Goal: Entertainment & Leisure: Browse casually

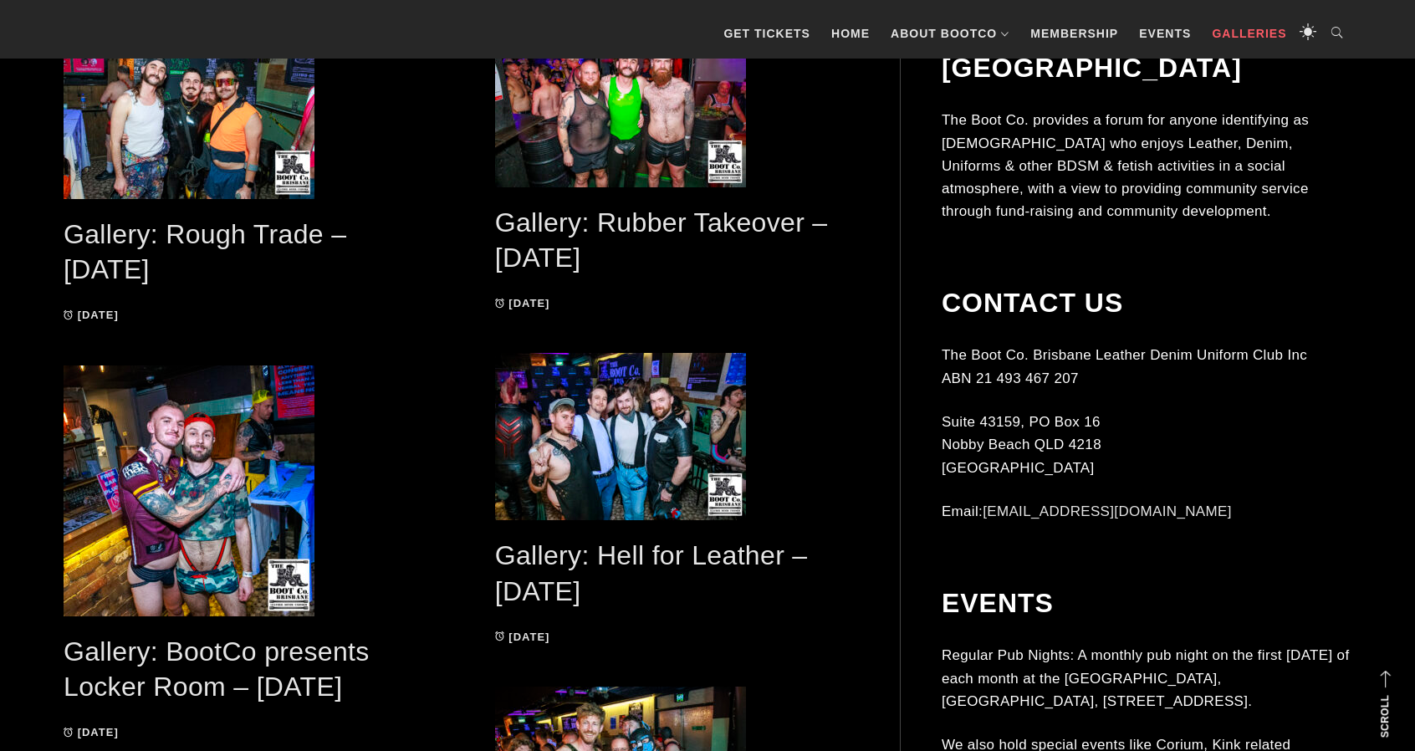
scroll to position [502, 0]
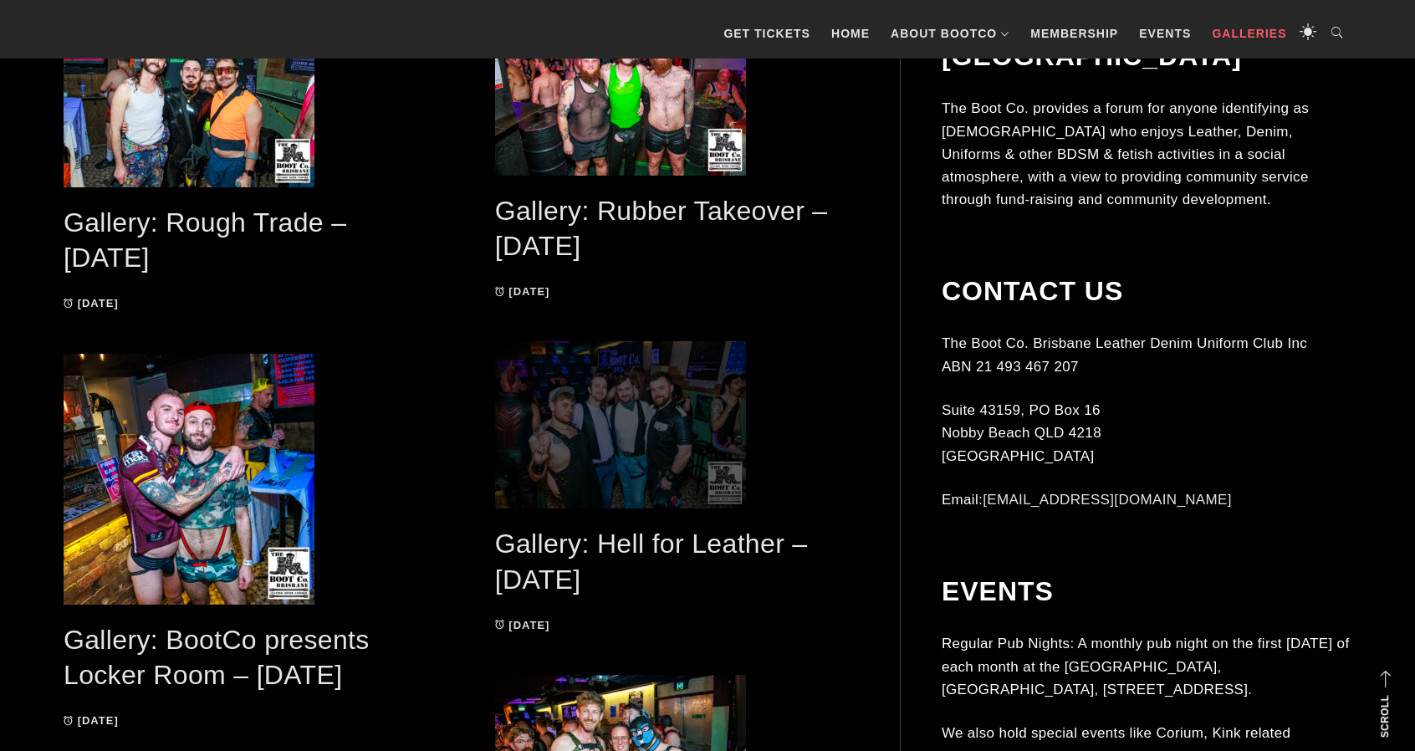
click at [622, 414] on span at bounding box center [677, 424] width 365 height 167
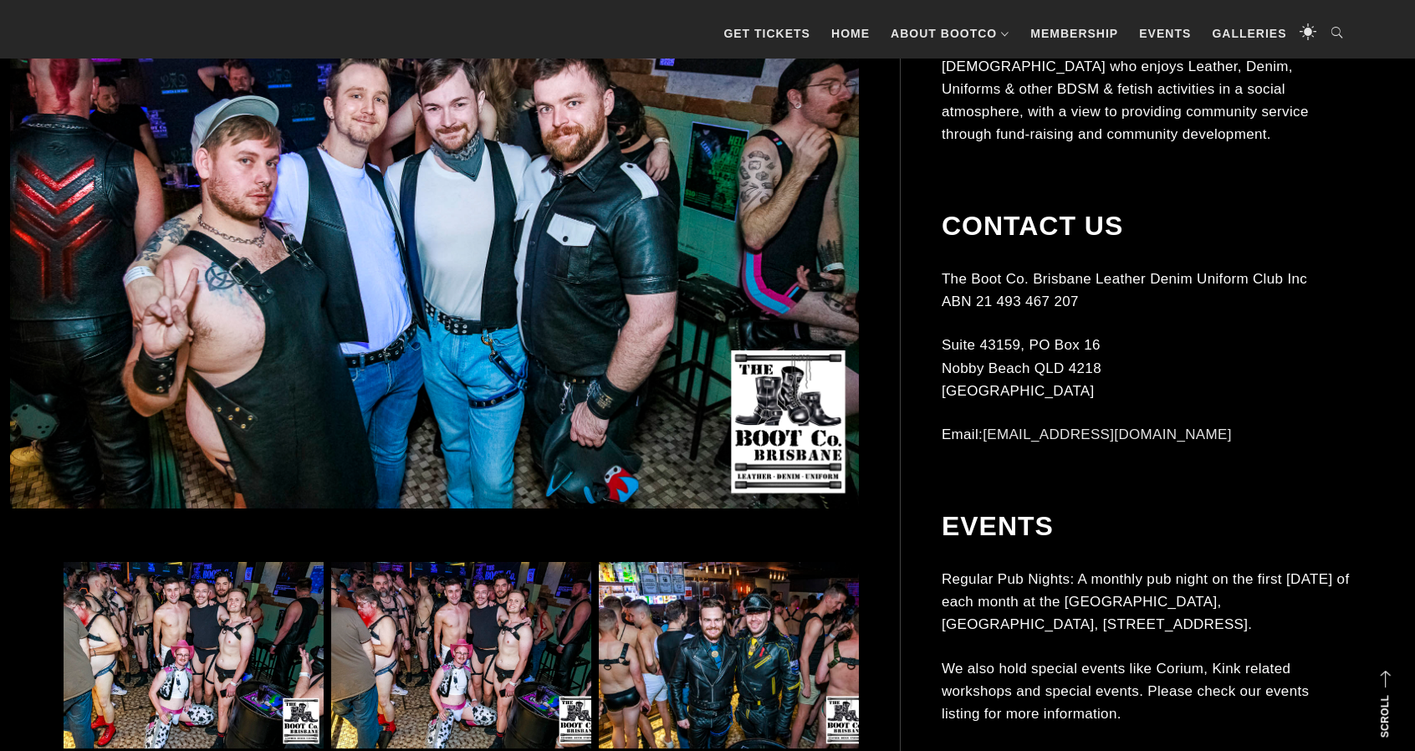
scroll to position [836, 0]
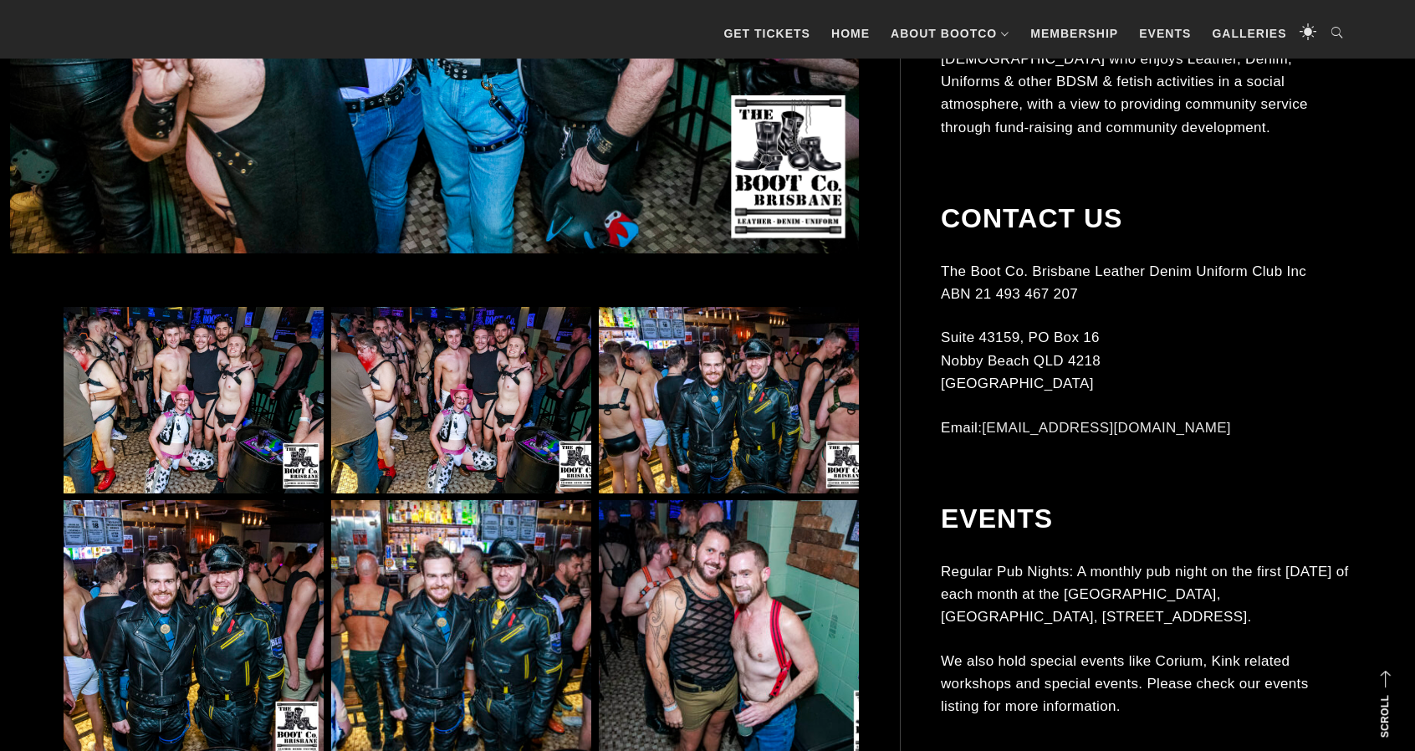
click at [227, 395] on img at bounding box center [194, 400] width 260 height 186
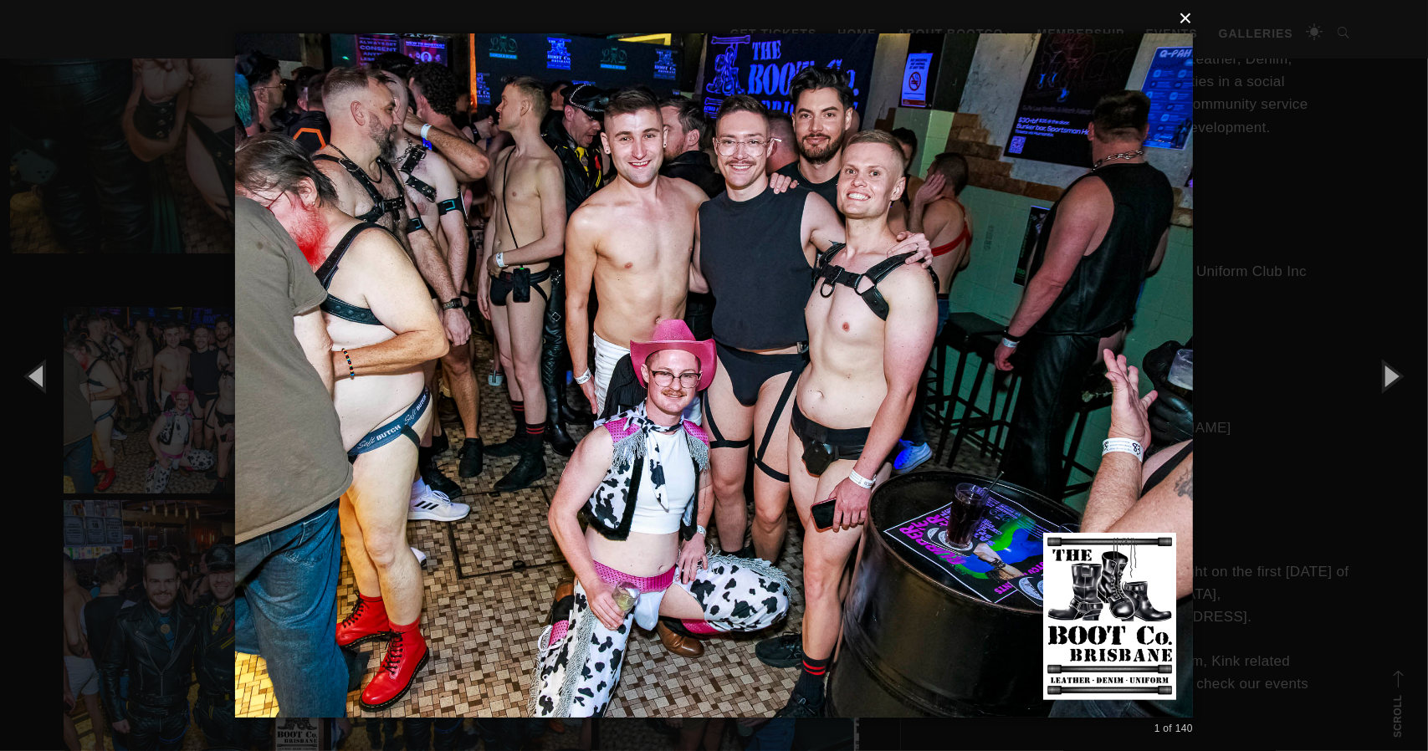
click at [1178, 17] on button "×" at bounding box center [719, 18] width 958 height 37
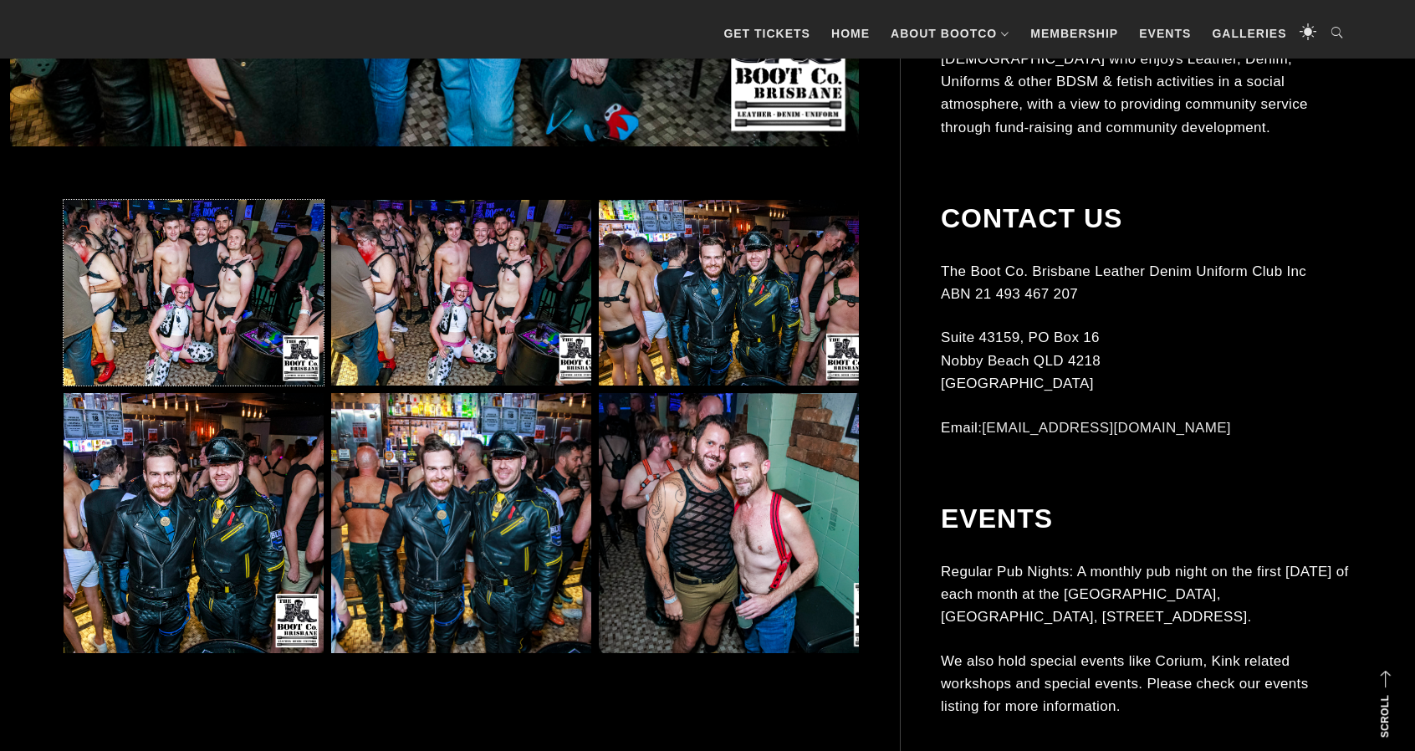
scroll to position [1004, 0]
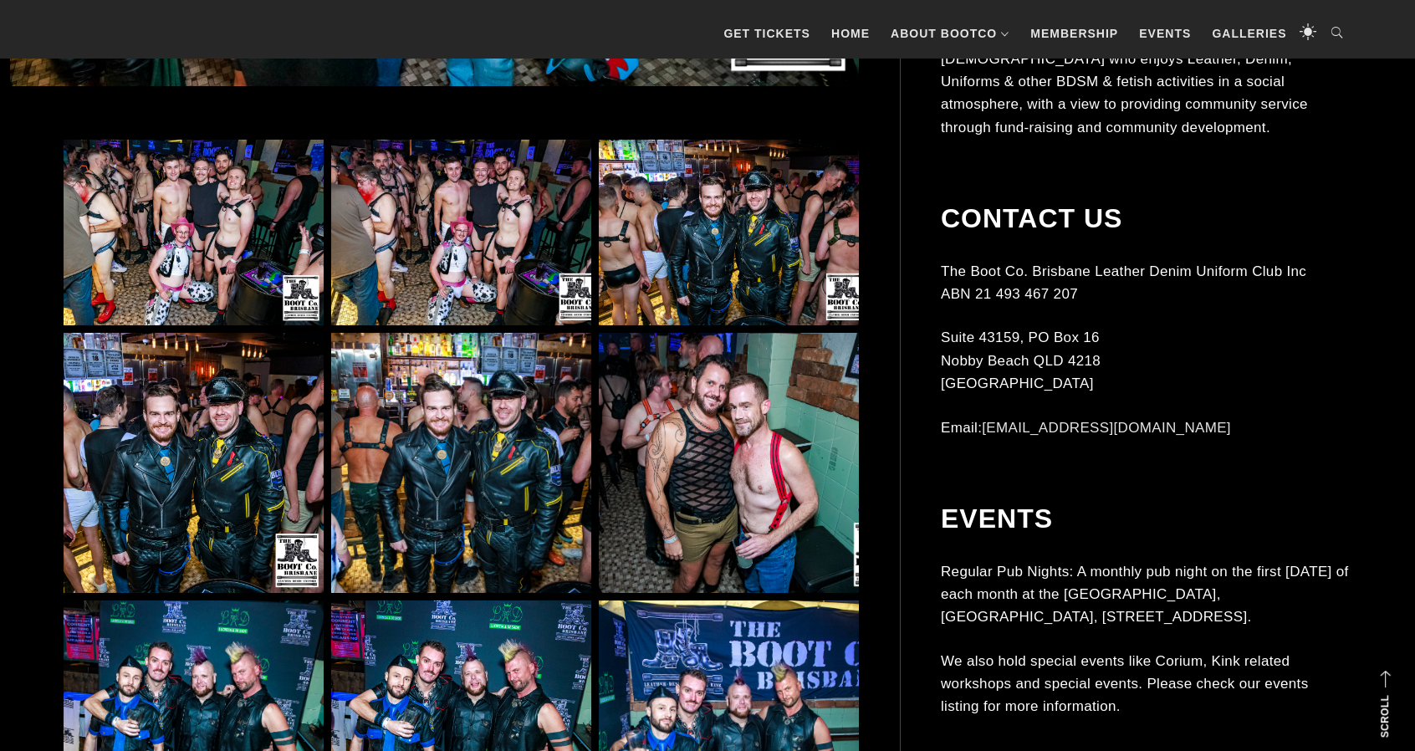
click at [712, 452] on img at bounding box center [729, 463] width 260 height 260
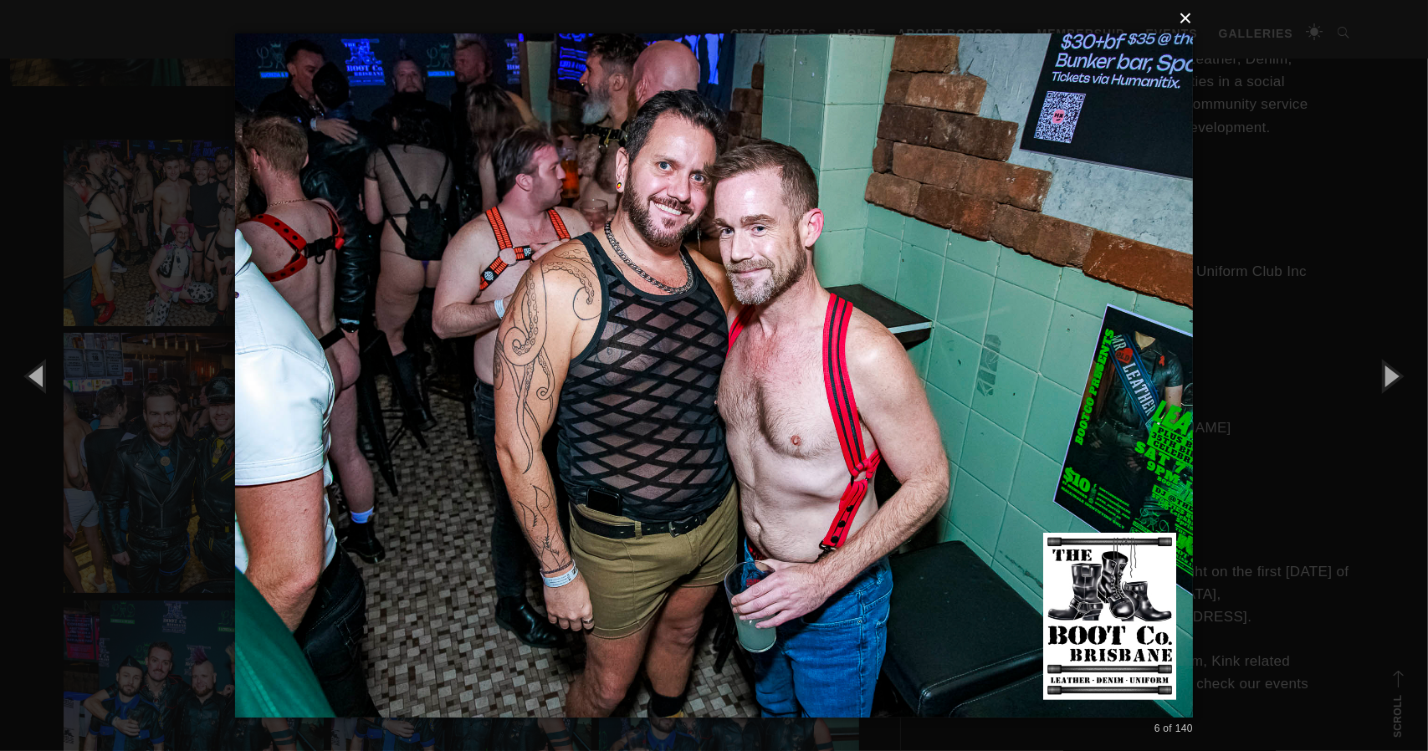
click at [1182, 18] on button "×" at bounding box center [719, 18] width 958 height 37
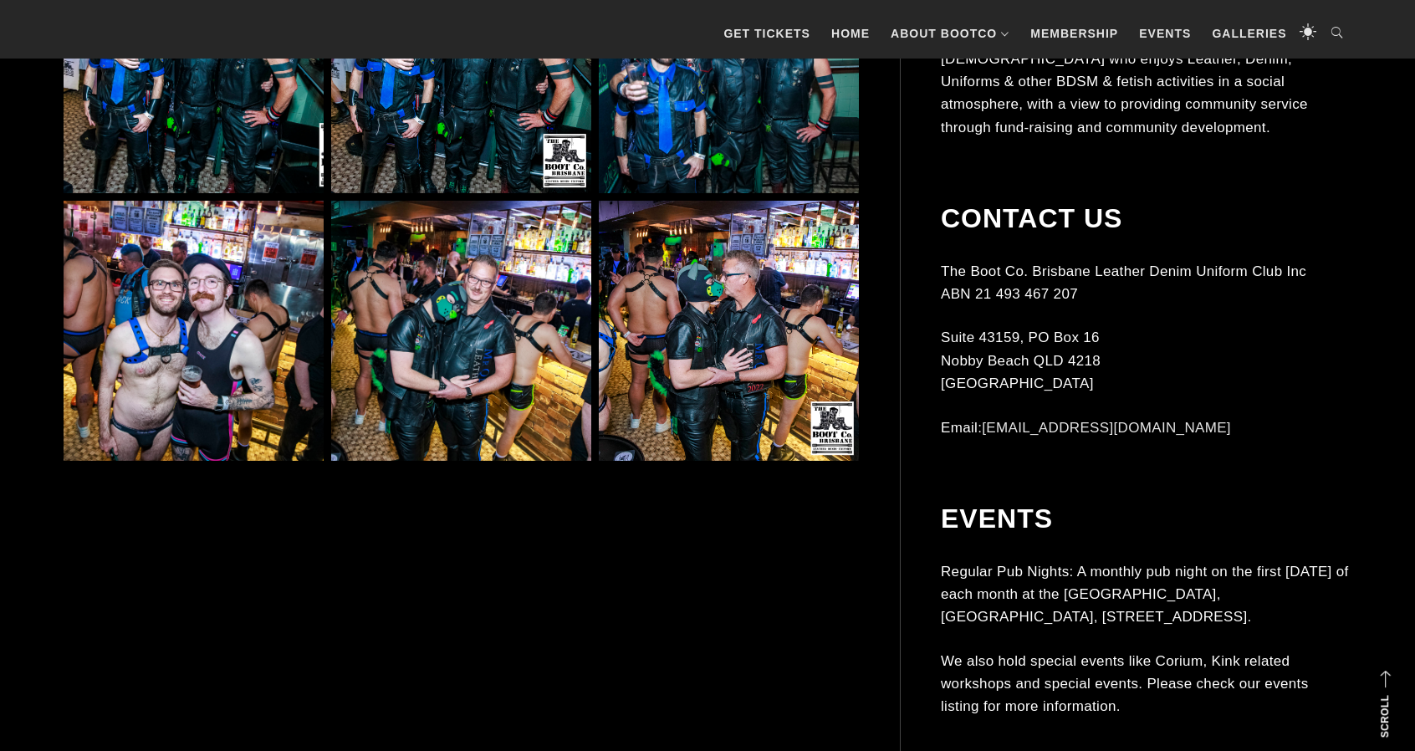
scroll to position [1673, 0]
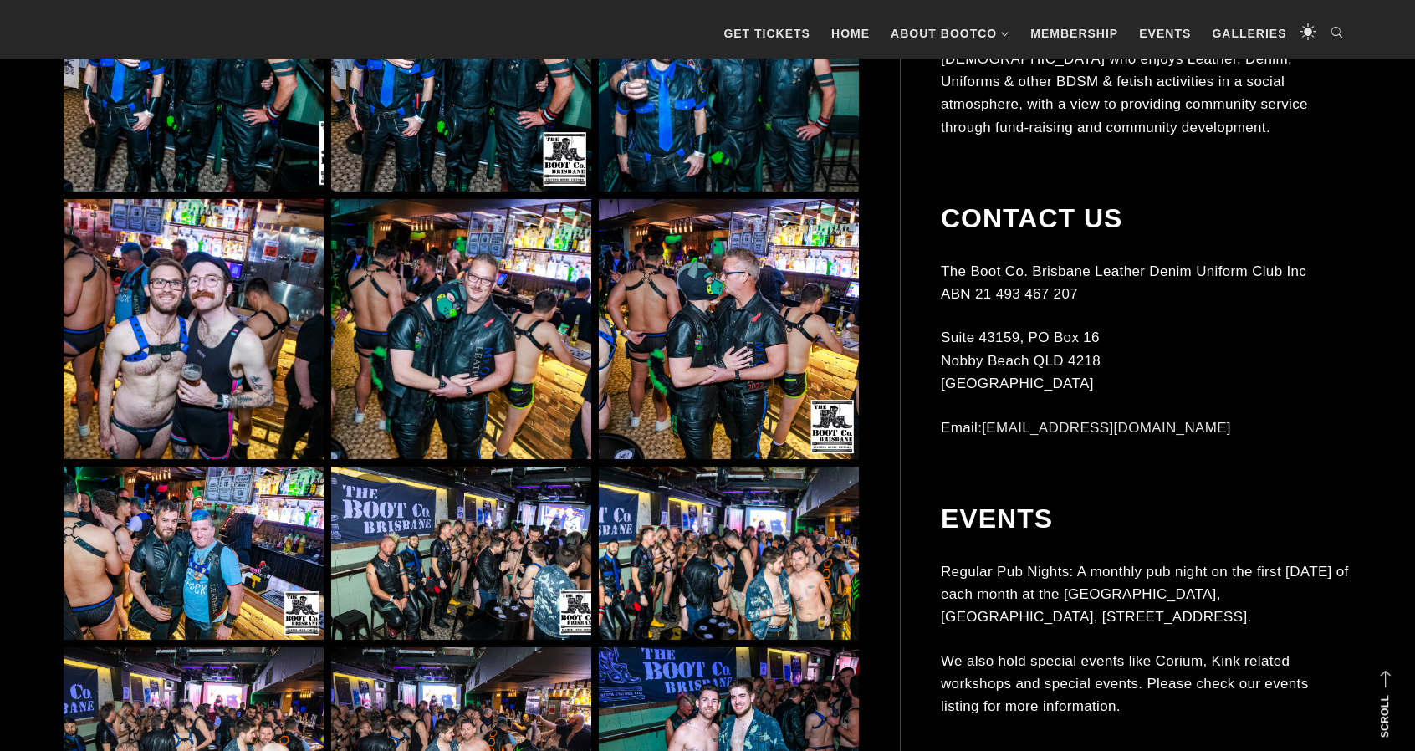
click at [231, 370] on img at bounding box center [194, 329] width 260 height 260
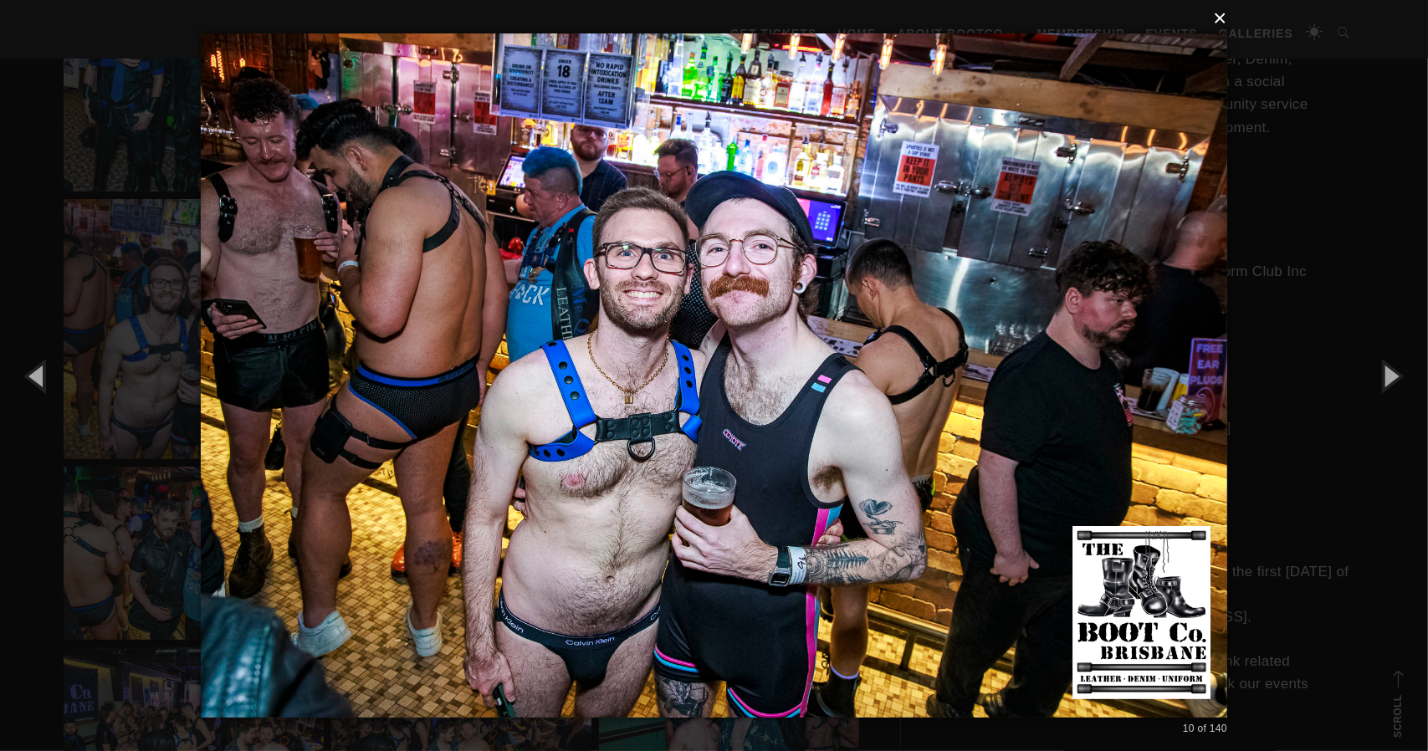
click at [1221, 16] on button "×" at bounding box center [719, 18] width 1026 height 37
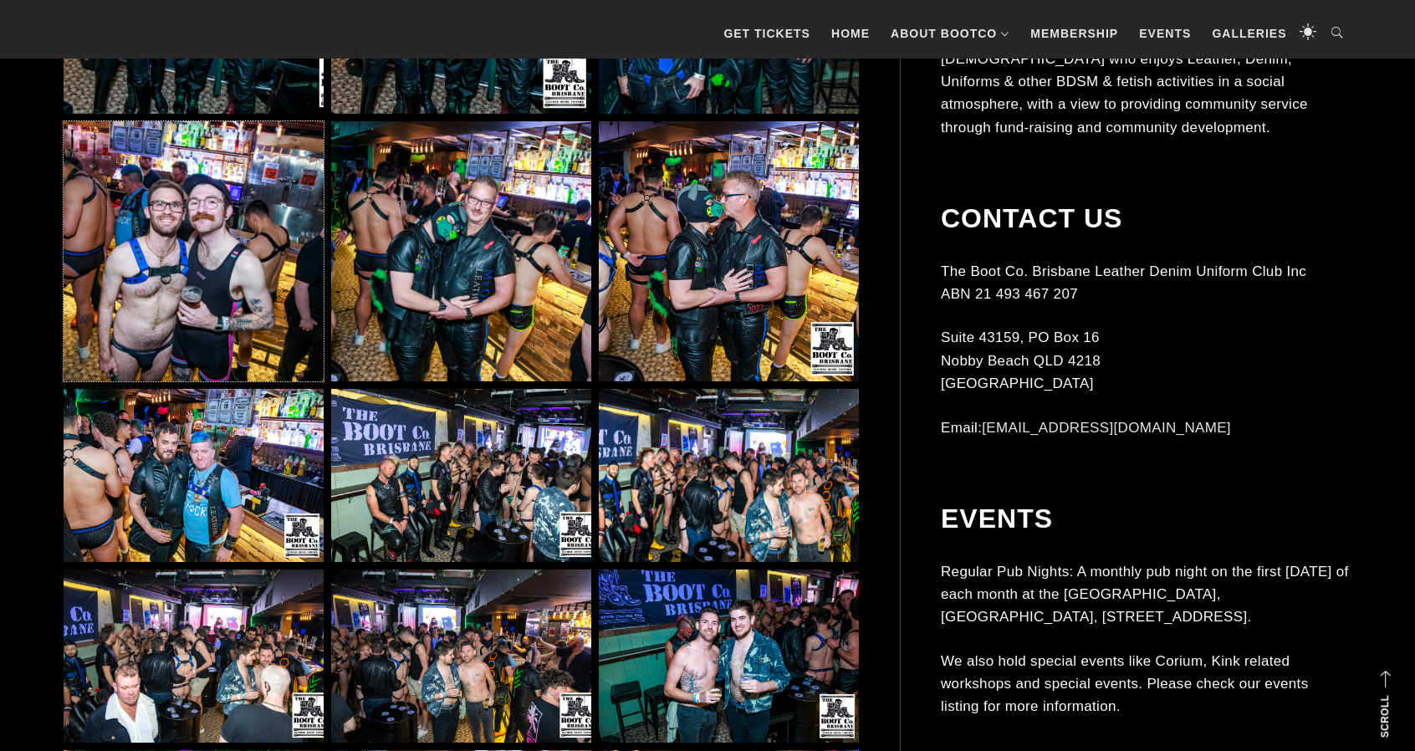
scroll to position [1756, 0]
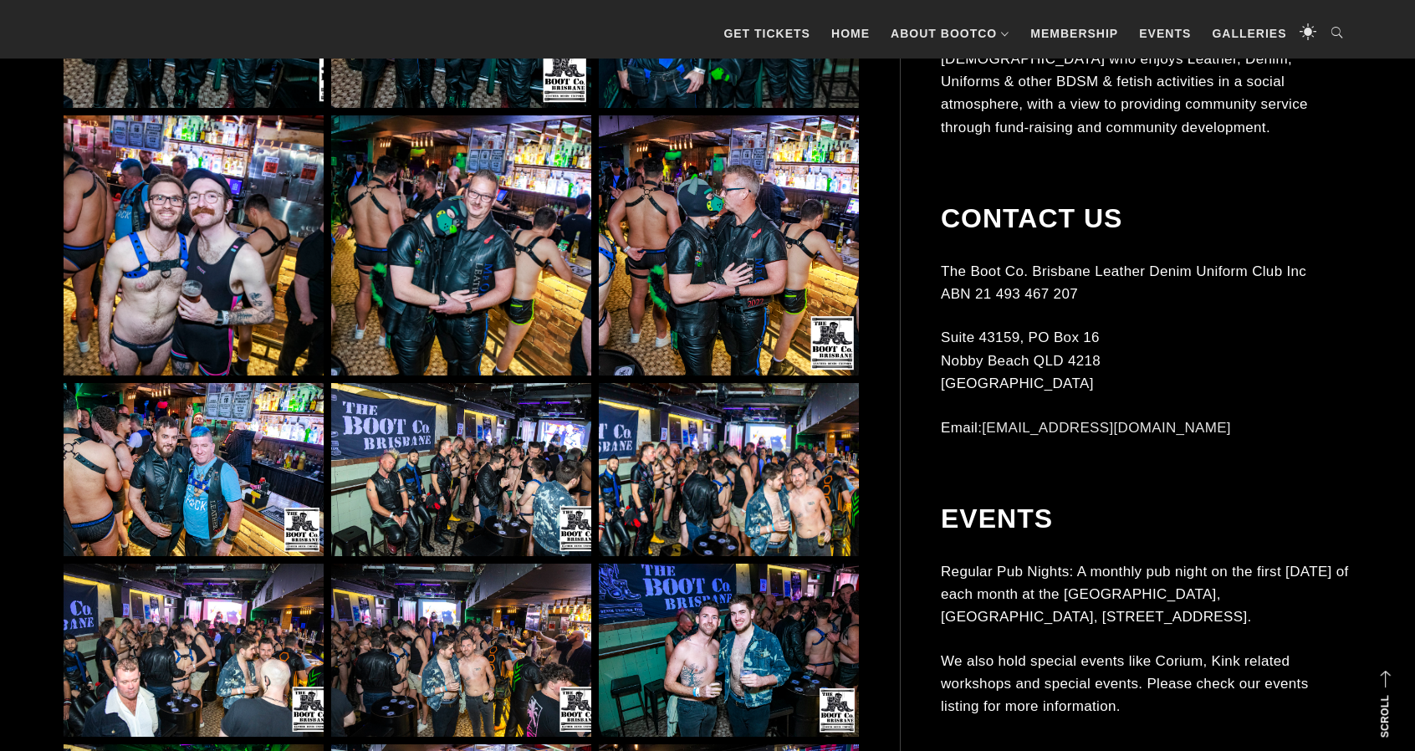
click at [662, 471] on img at bounding box center [729, 470] width 260 height 174
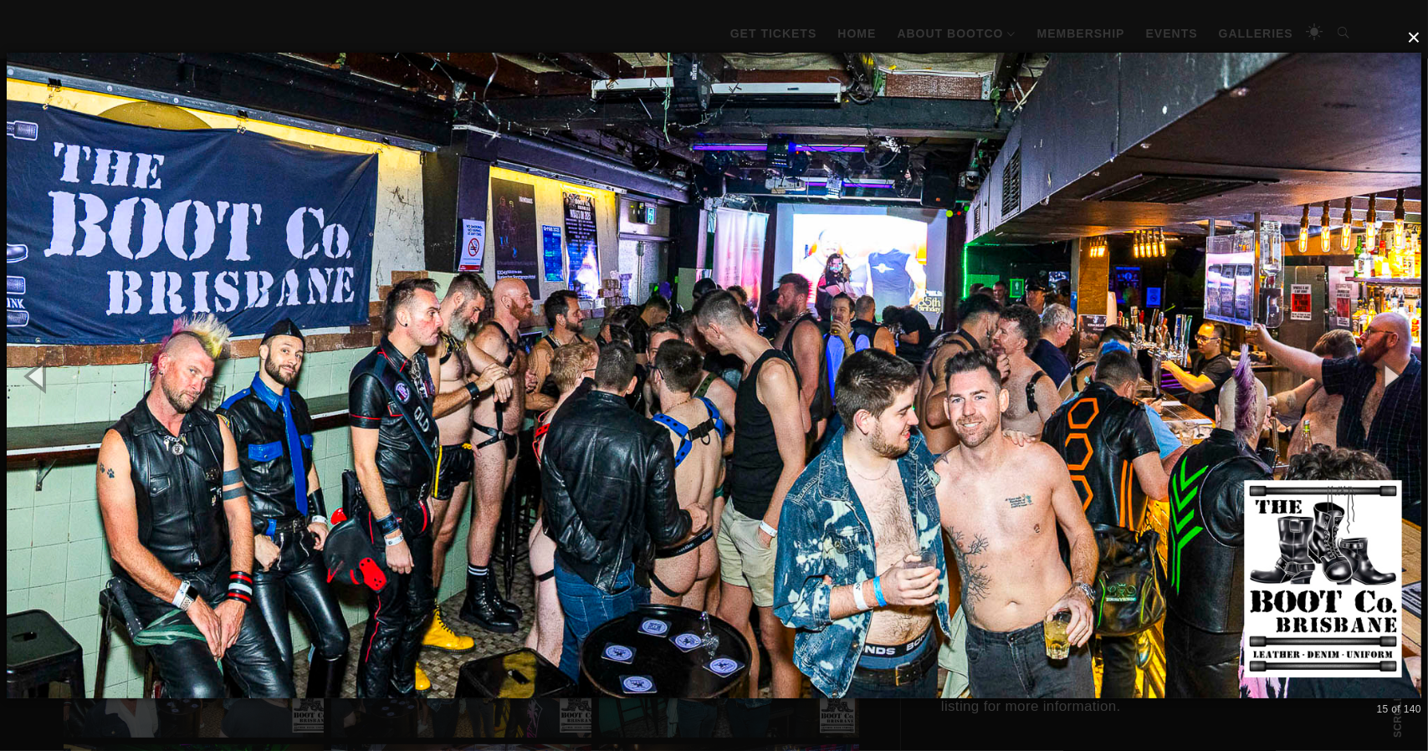
click at [1414, 38] on button "×" at bounding box center [719, 37] width 1414 height 37
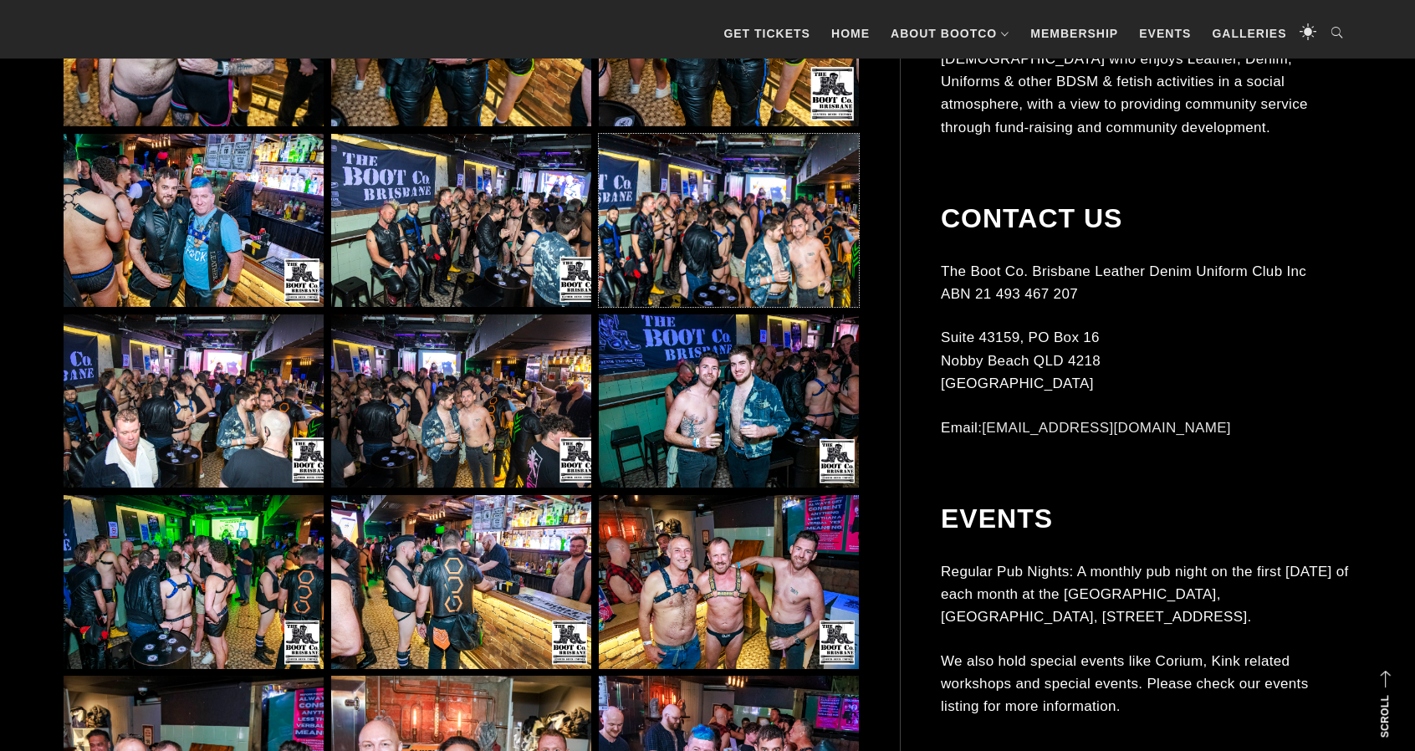
scroll to position [2007, 0]
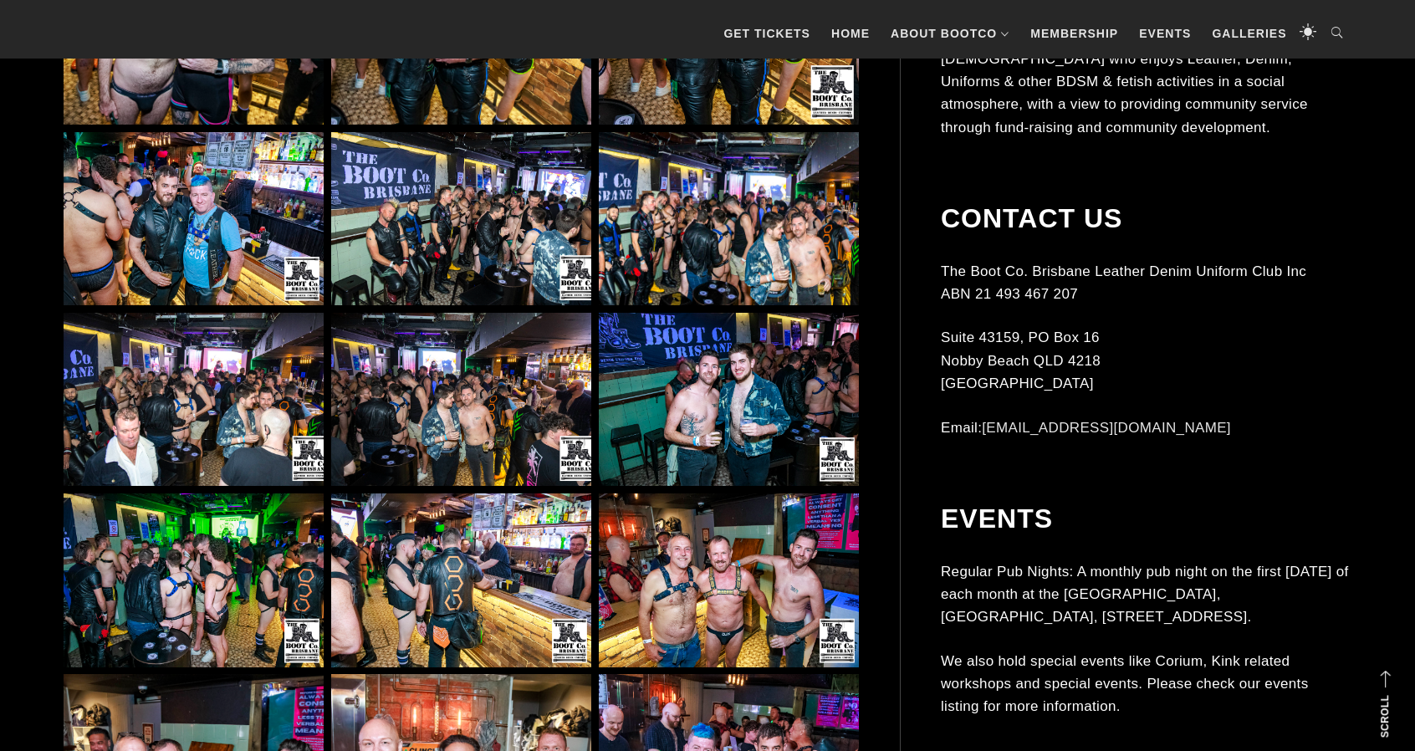
click at [765, 372] on img at bounding box center [729, 400] width 260 height 174
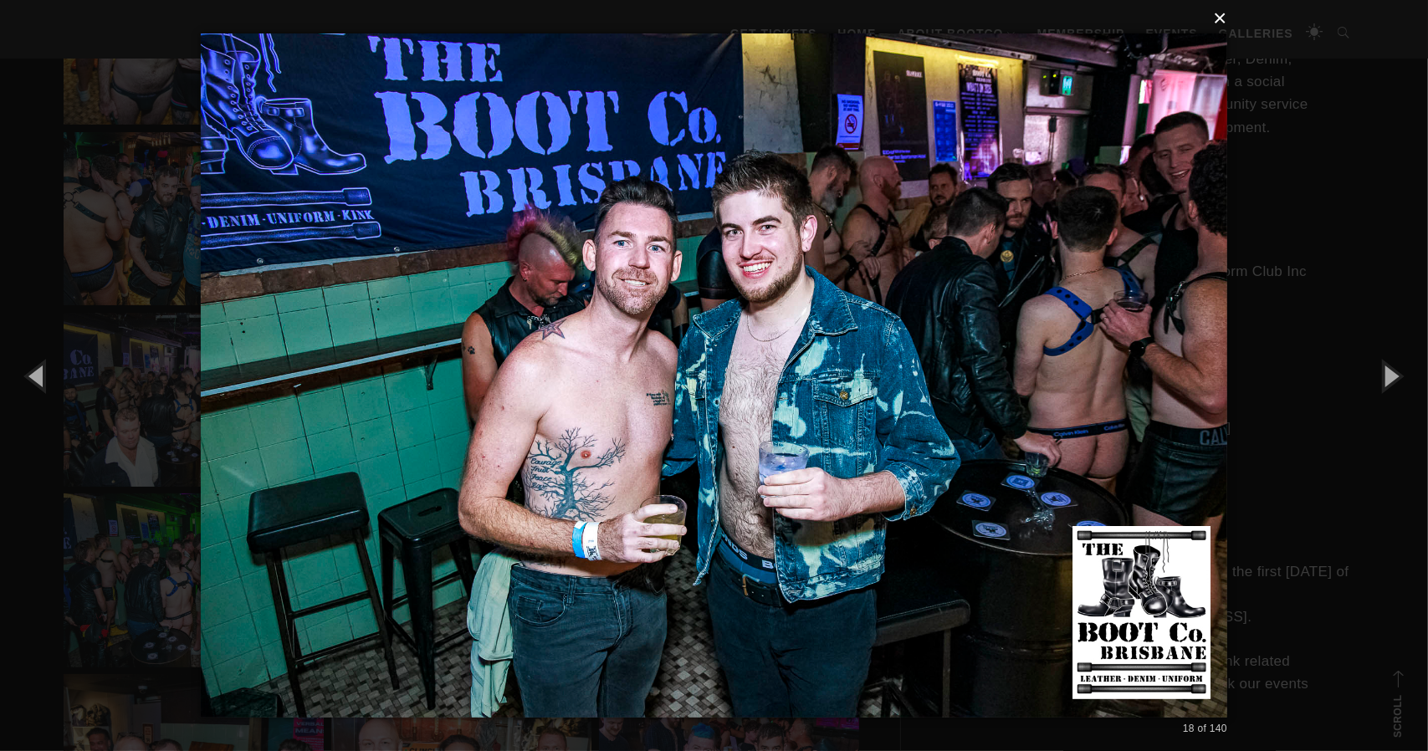
click at [1223, 18] on button "×" at bounding box center [719, 18] width 1026 height 37
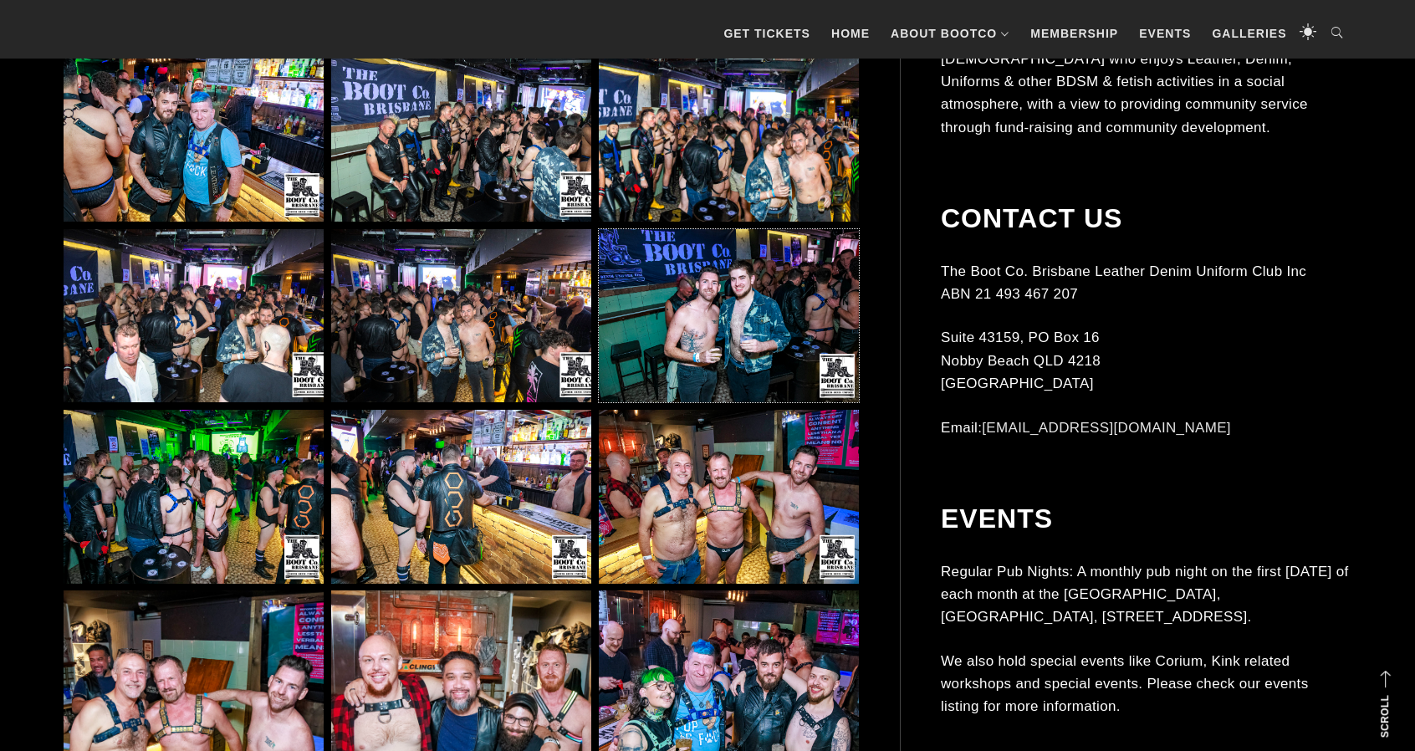
scroll to position [2174, 0]
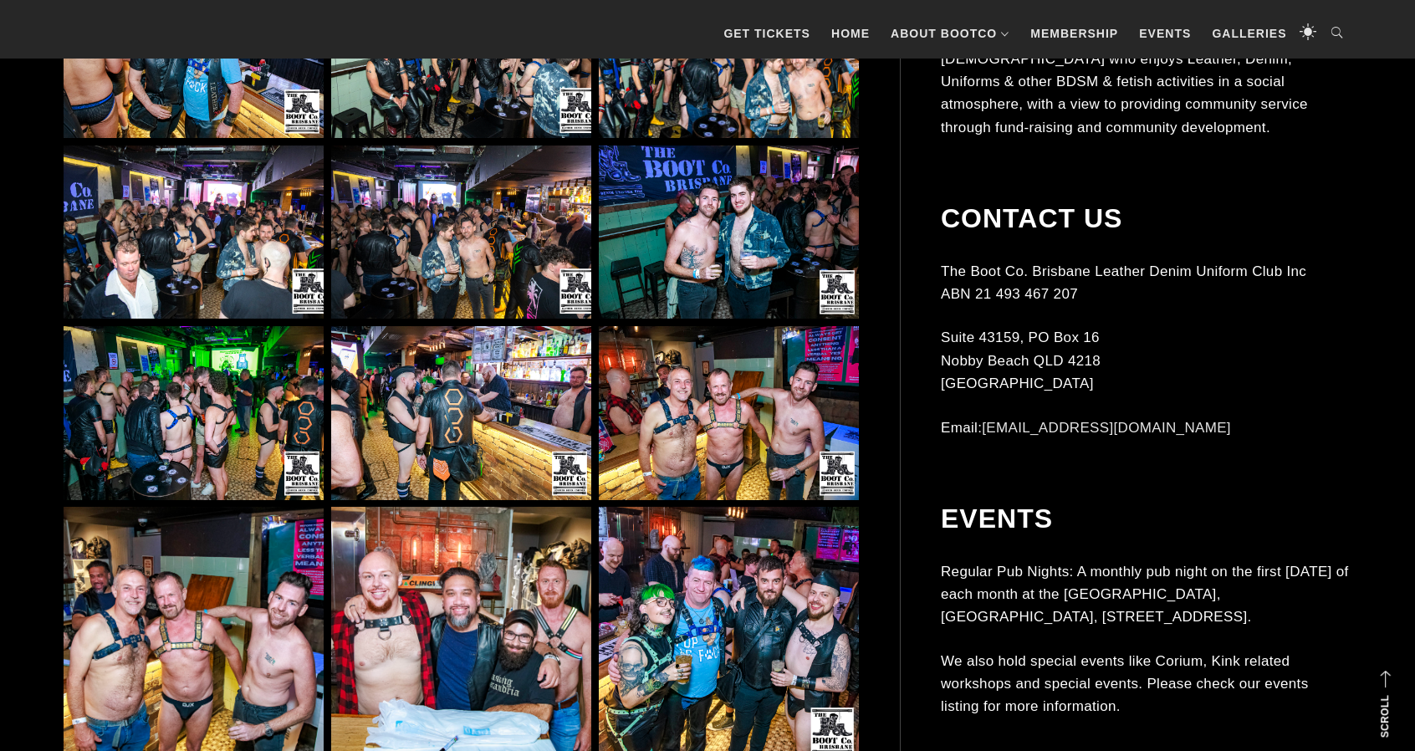
click at [736, 447] on img at bounding box center [729, 413] width 260 height 174
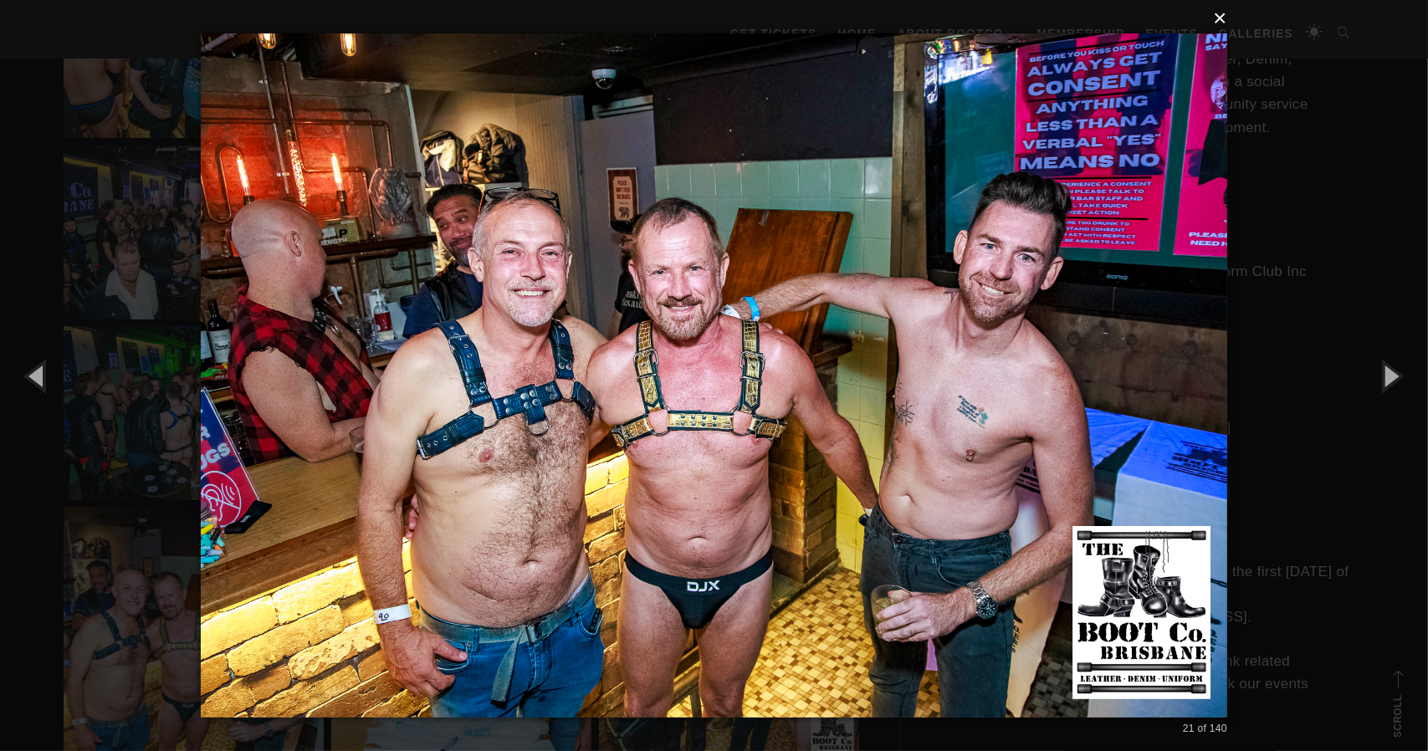
click at [1218, 18] on button "×" at bounding box center [719, 18] width 1026 height 37
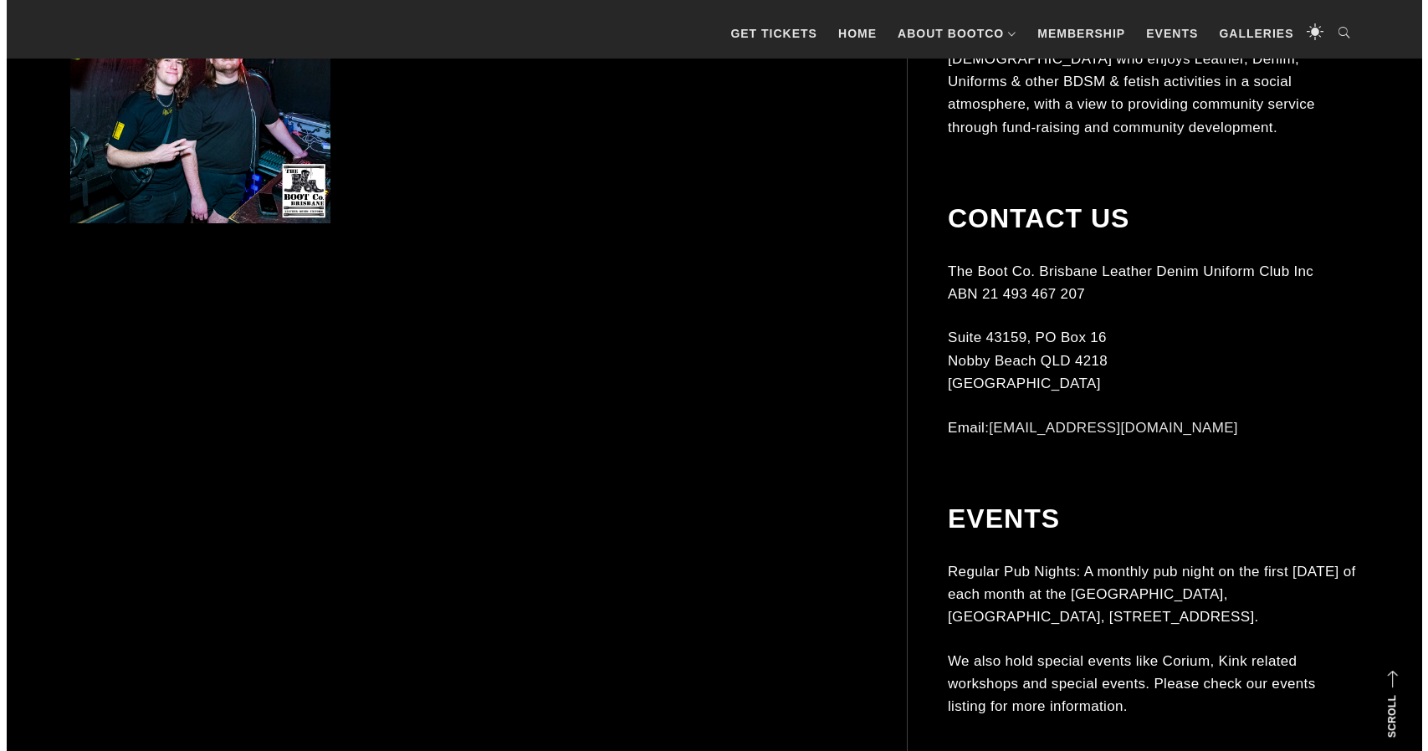
scroll to position [3262, 0]
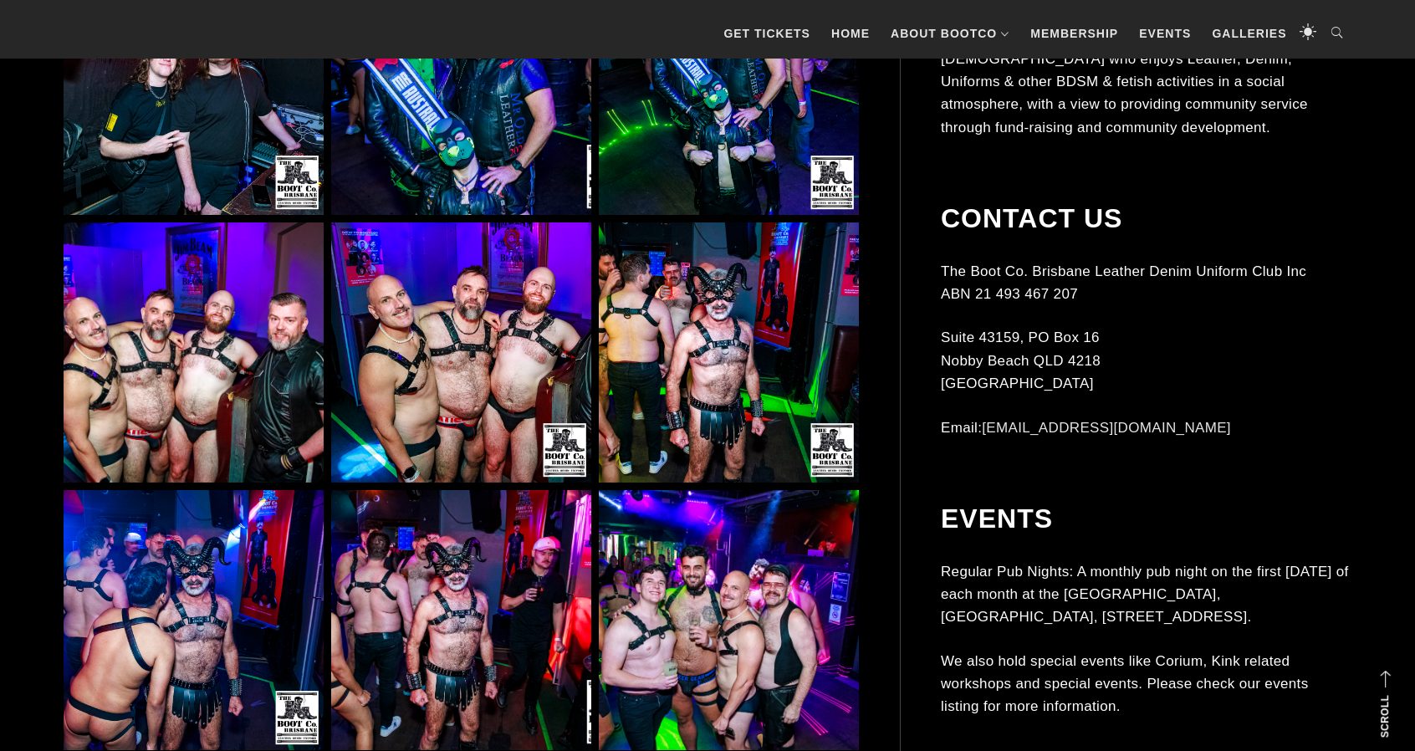
click at [498, 389] on img at bounding box center [461, 352] width 260 height 260
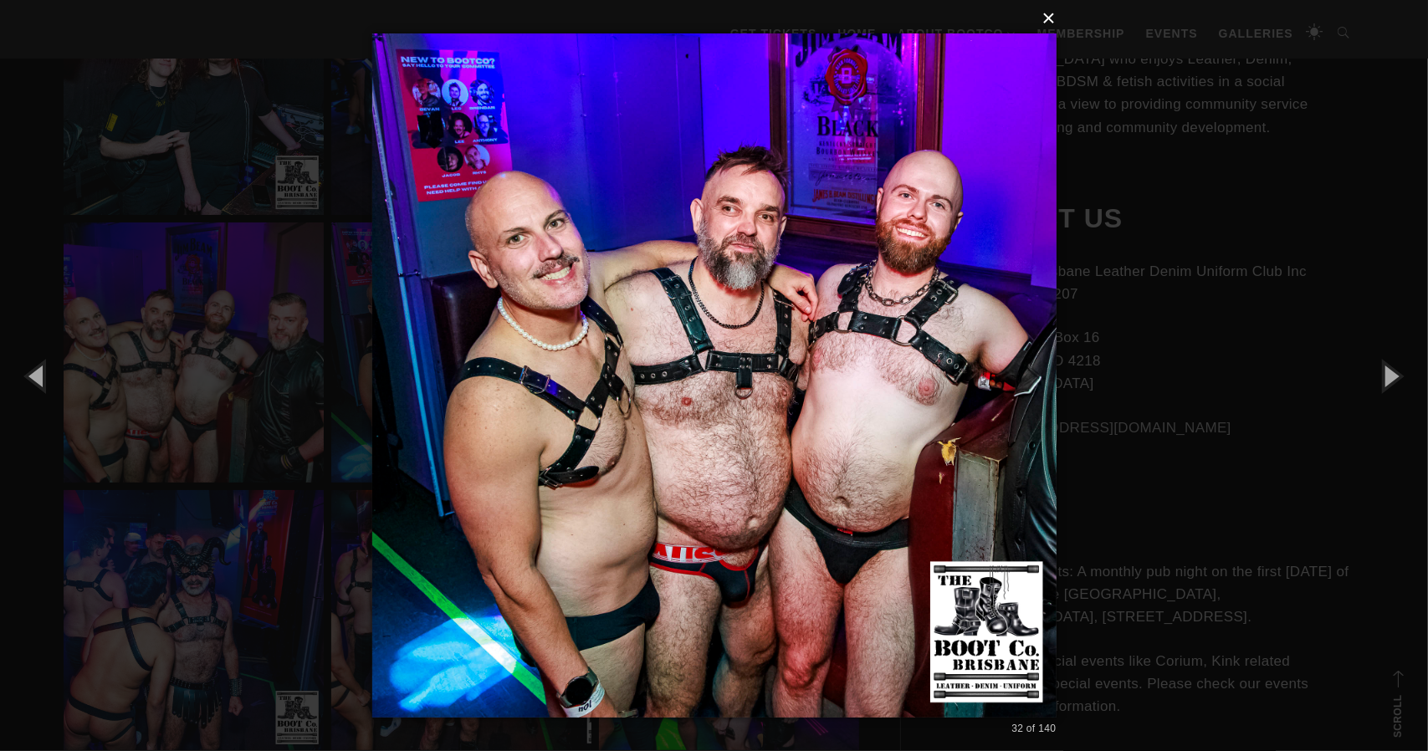
click at [1052, 24] on button "×" at bounding box center [719, 18] width 684 height 37
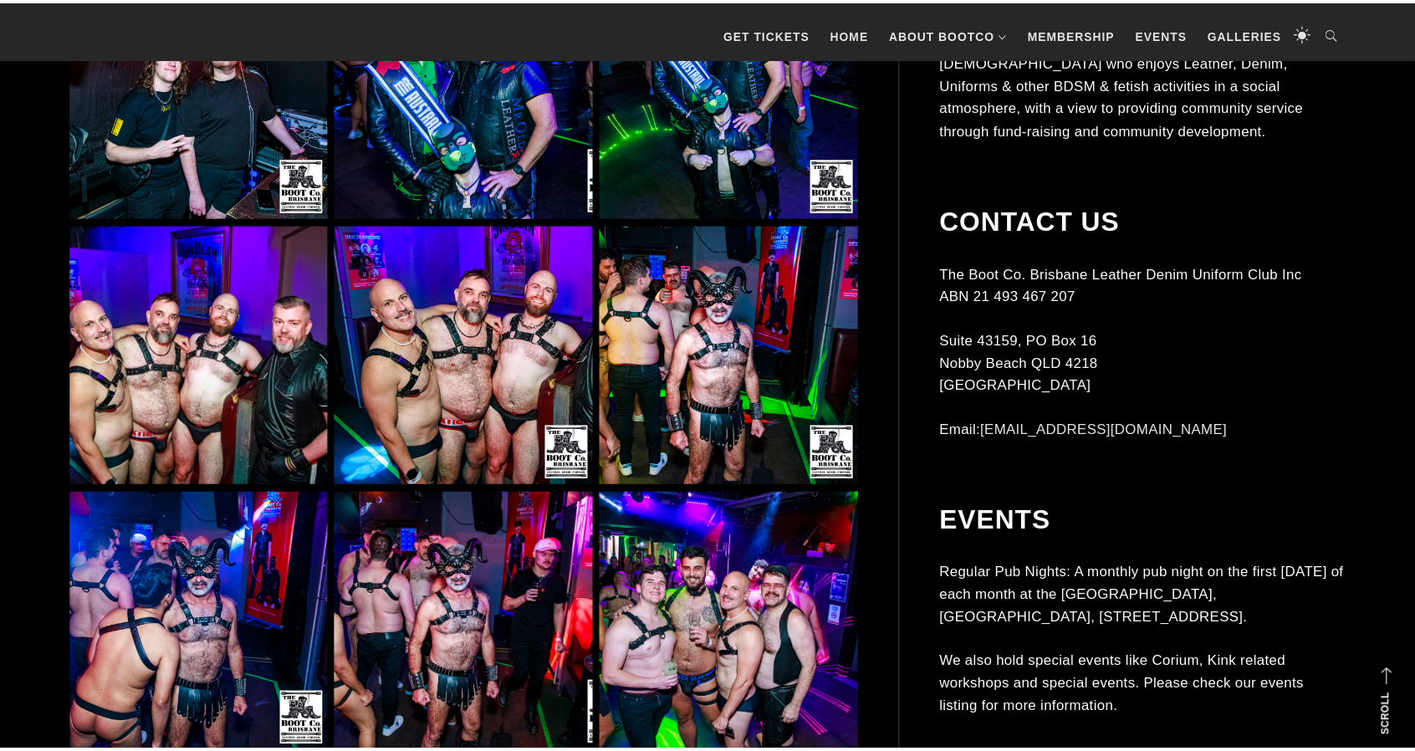
scroll to position [3261, 0]
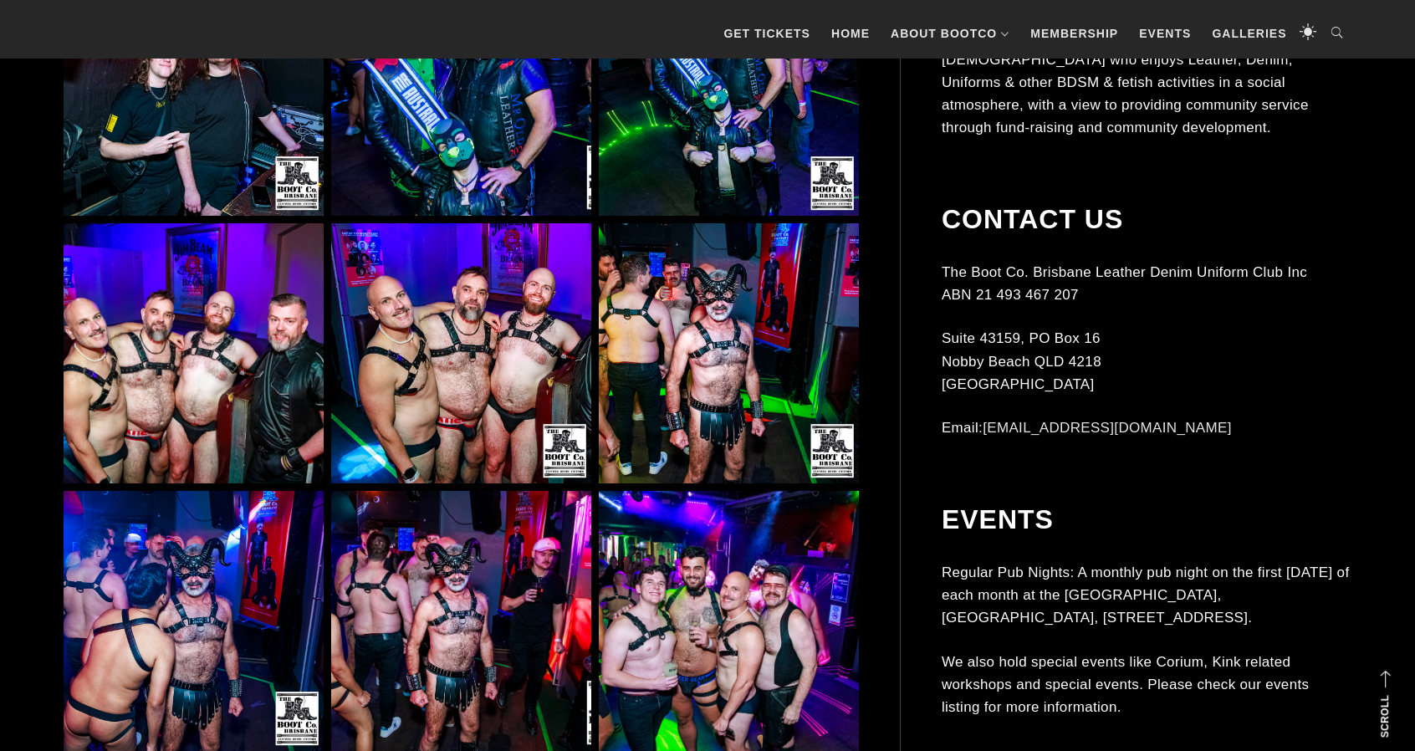
click at [214, 324] on img at bounding box center [194, 353] width 260 height 260
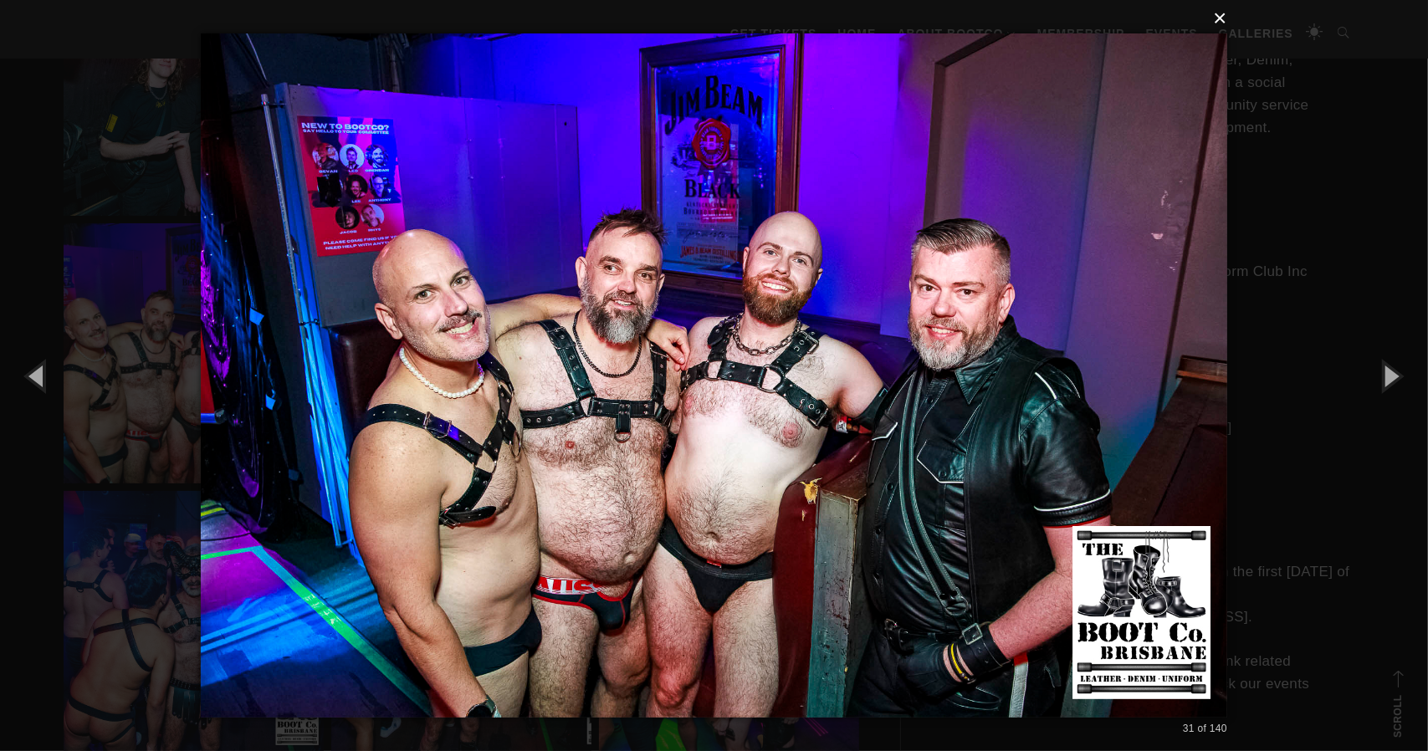
click at [1221, 18] on button "×" at bounding box center [719, 18] width 1026 height 37
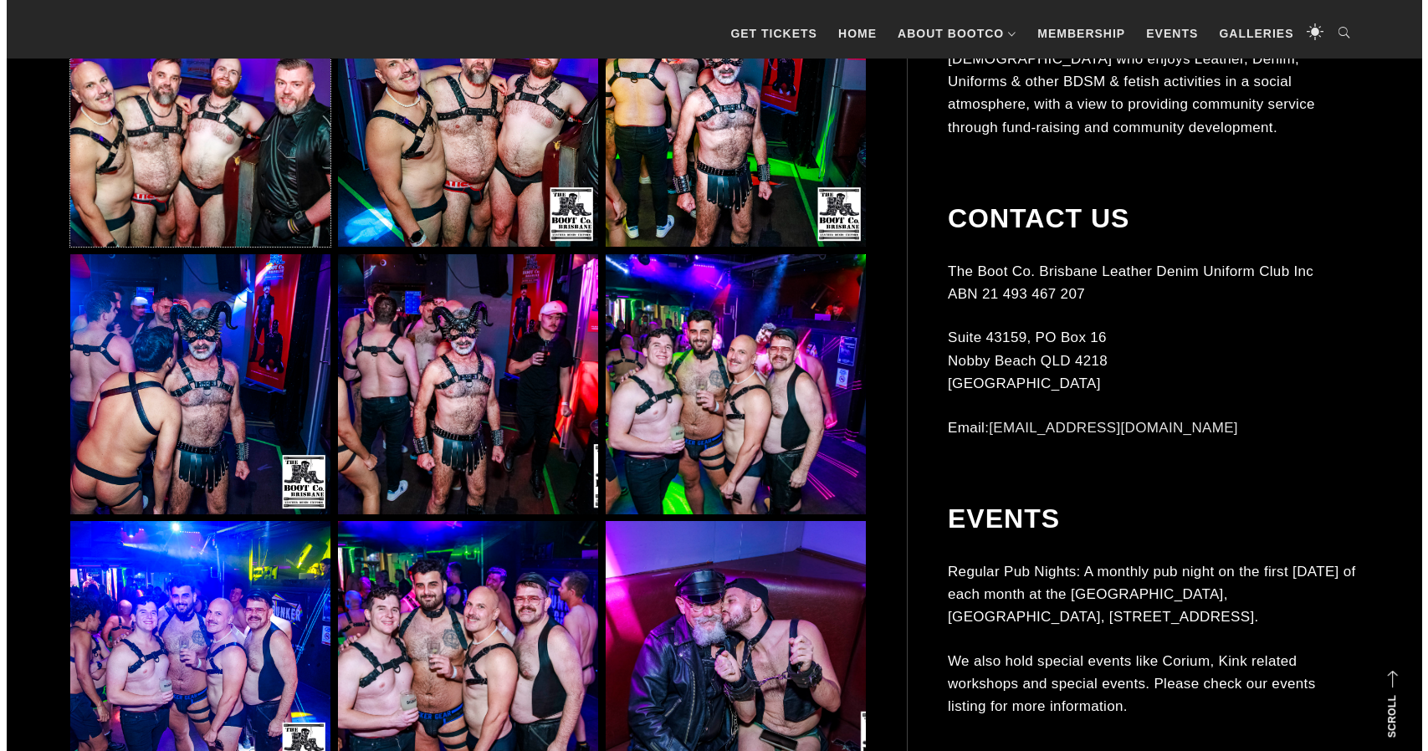
scroll to position [3511, 0]
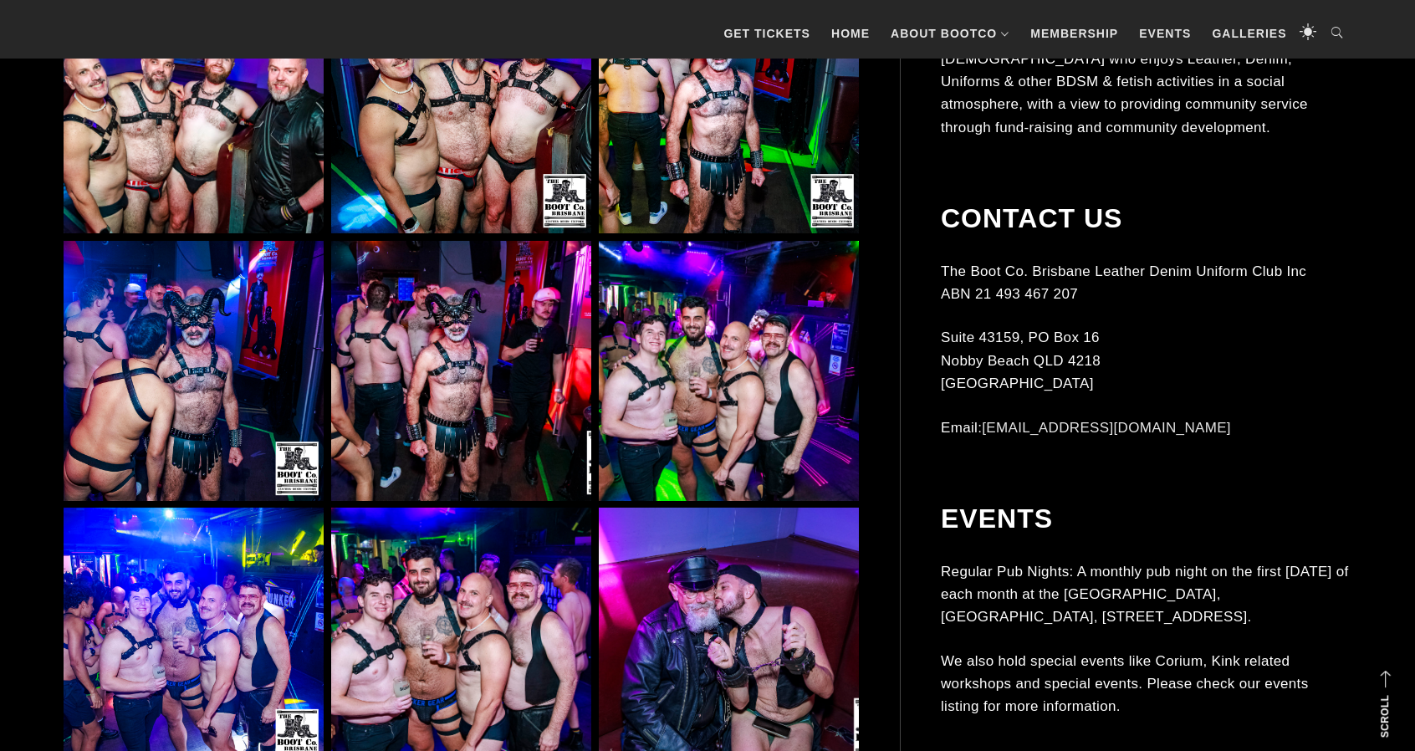
click at [209, 395] on img at bounding box center [194, 371] width 260 height 260
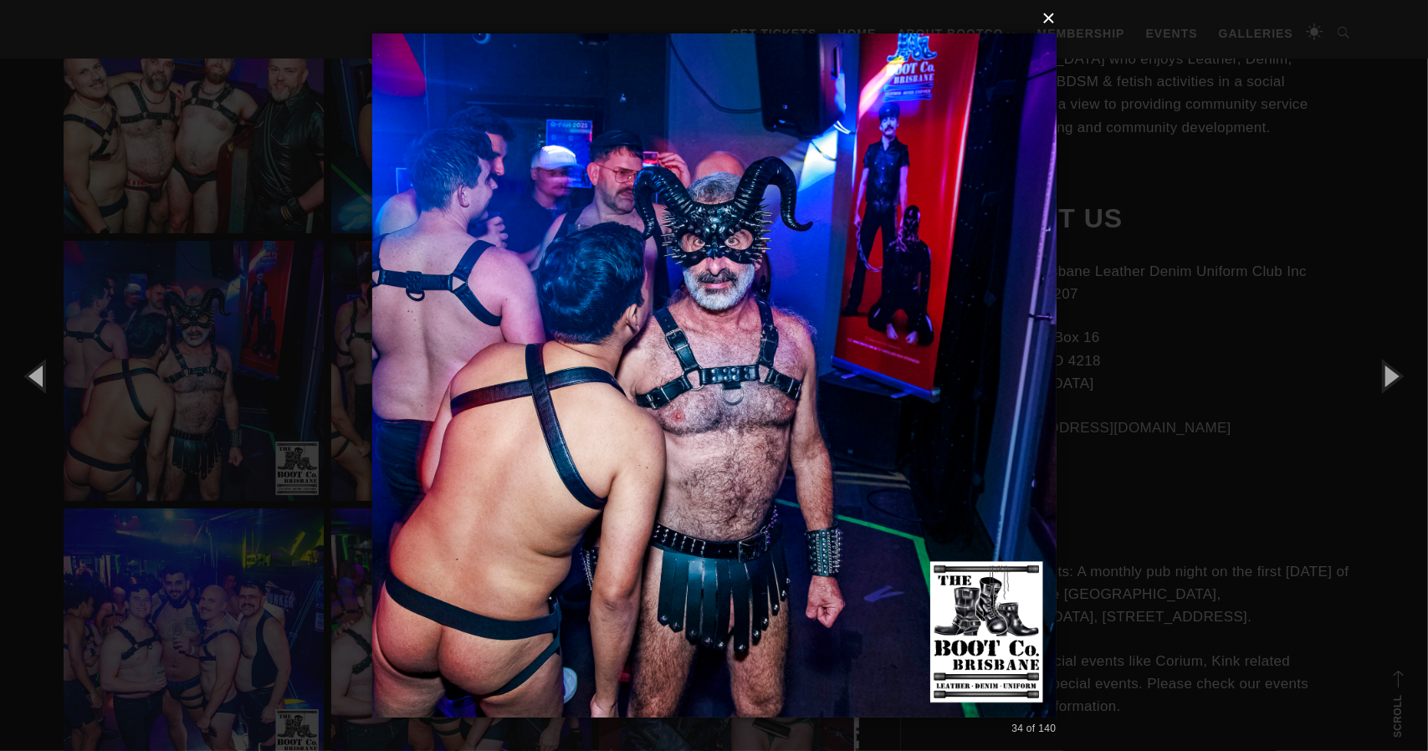
click at [1054, 21] on button "×" at bounding box center [719, 18] width 684 height 37
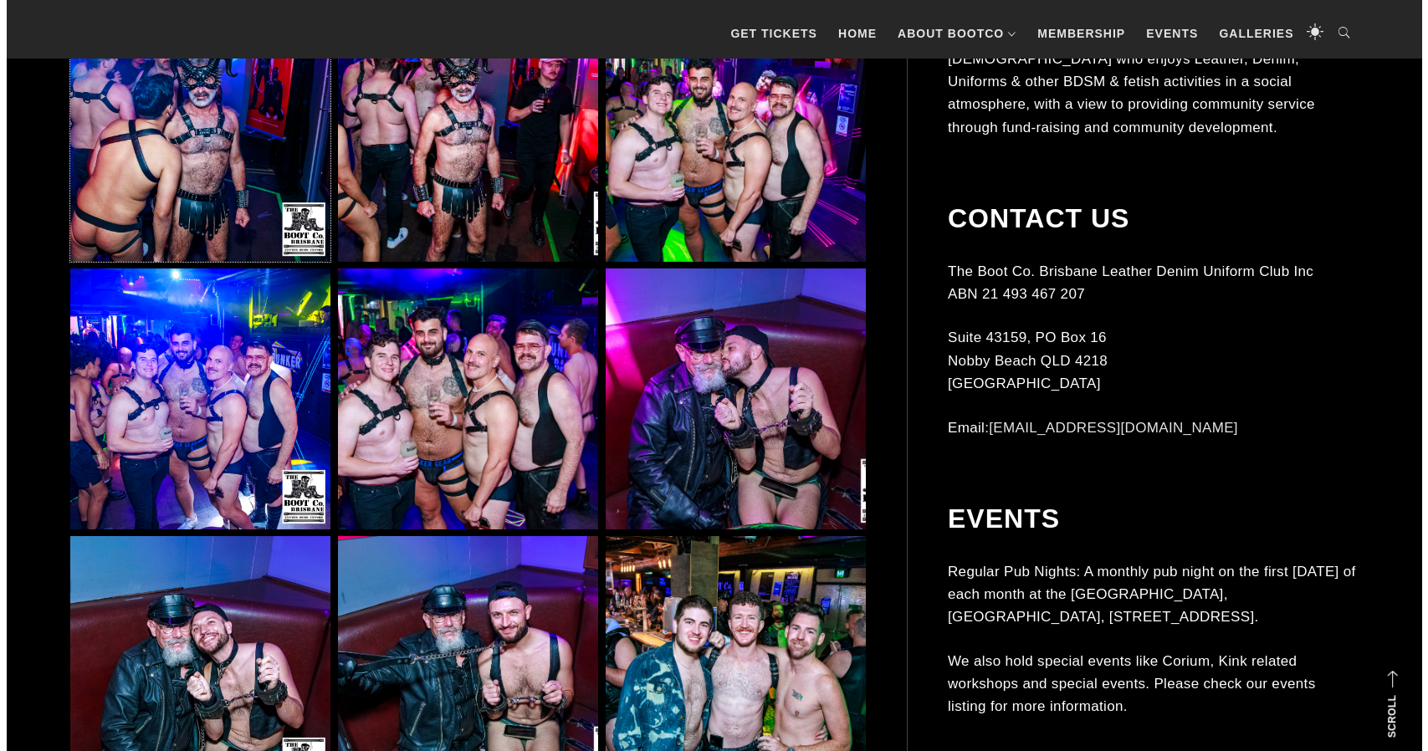
scroll to position [3762, 0]
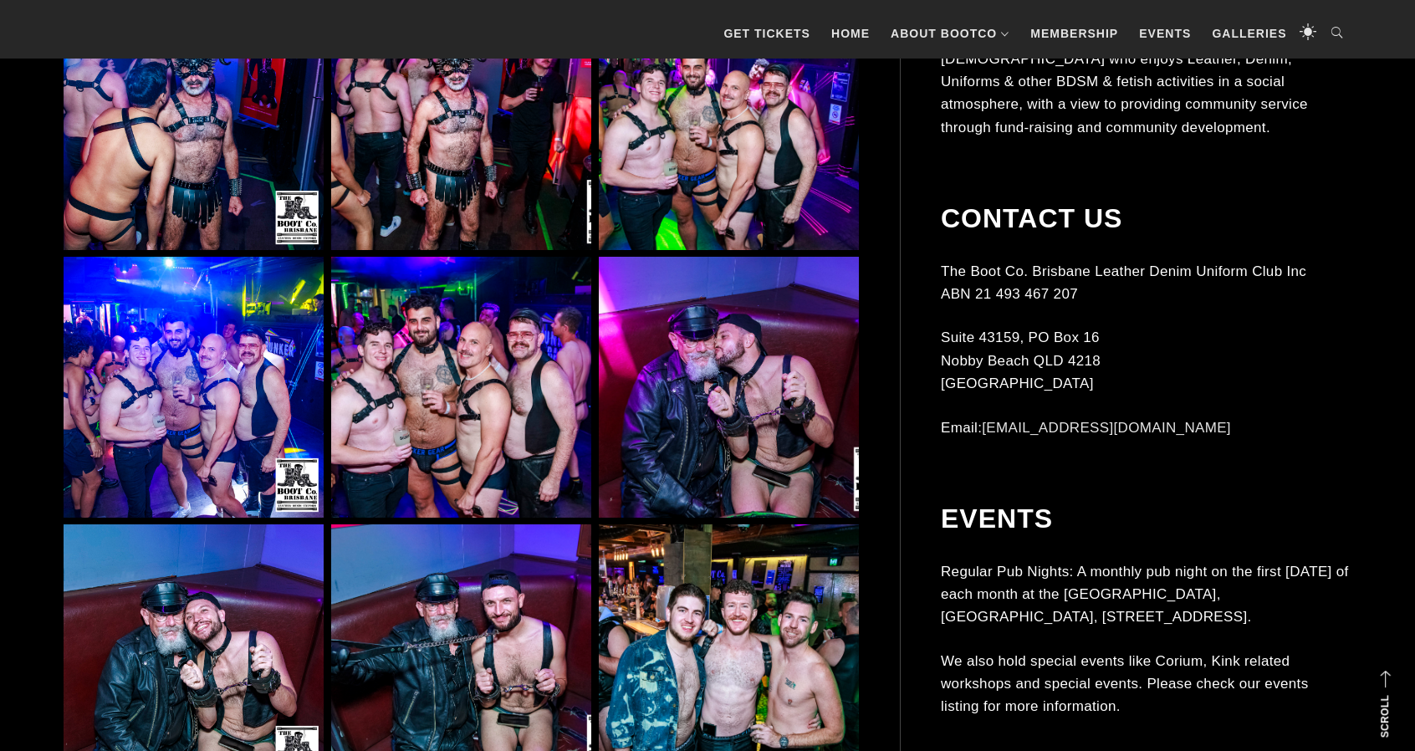
click at [477, 404] on img at bounding box center [461, 387] width 260 height 260
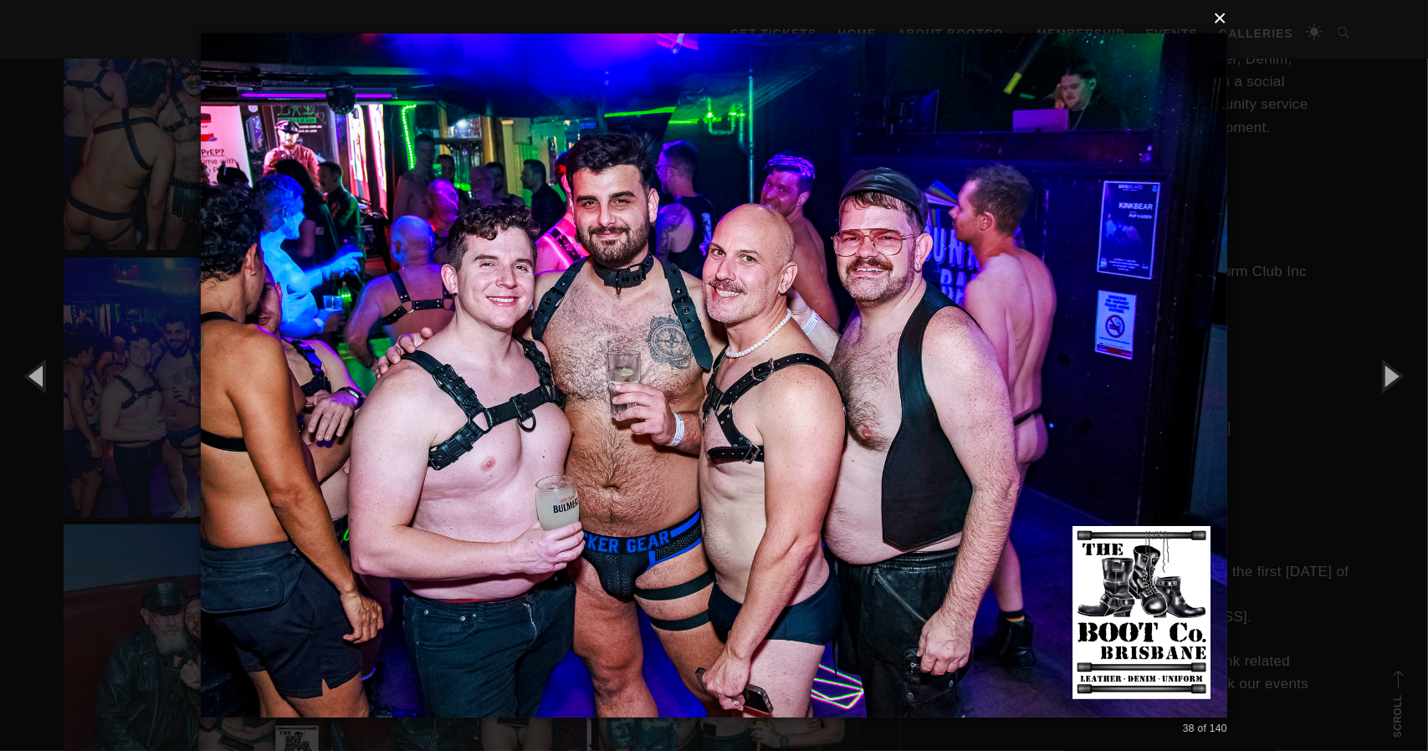
click at [1221, 16] on button "×" at bounding box center [719, 18] width 1026 height 37
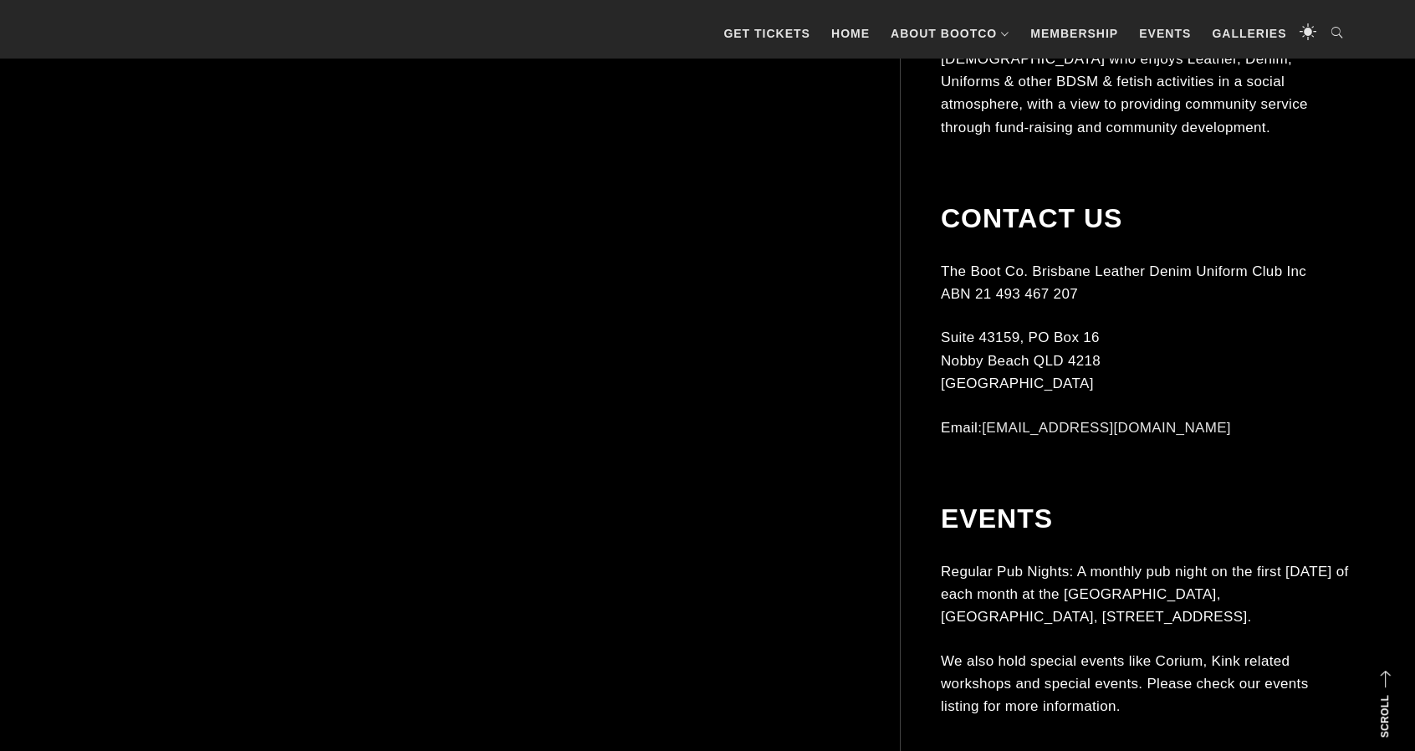
scroll to position [5684, 0]
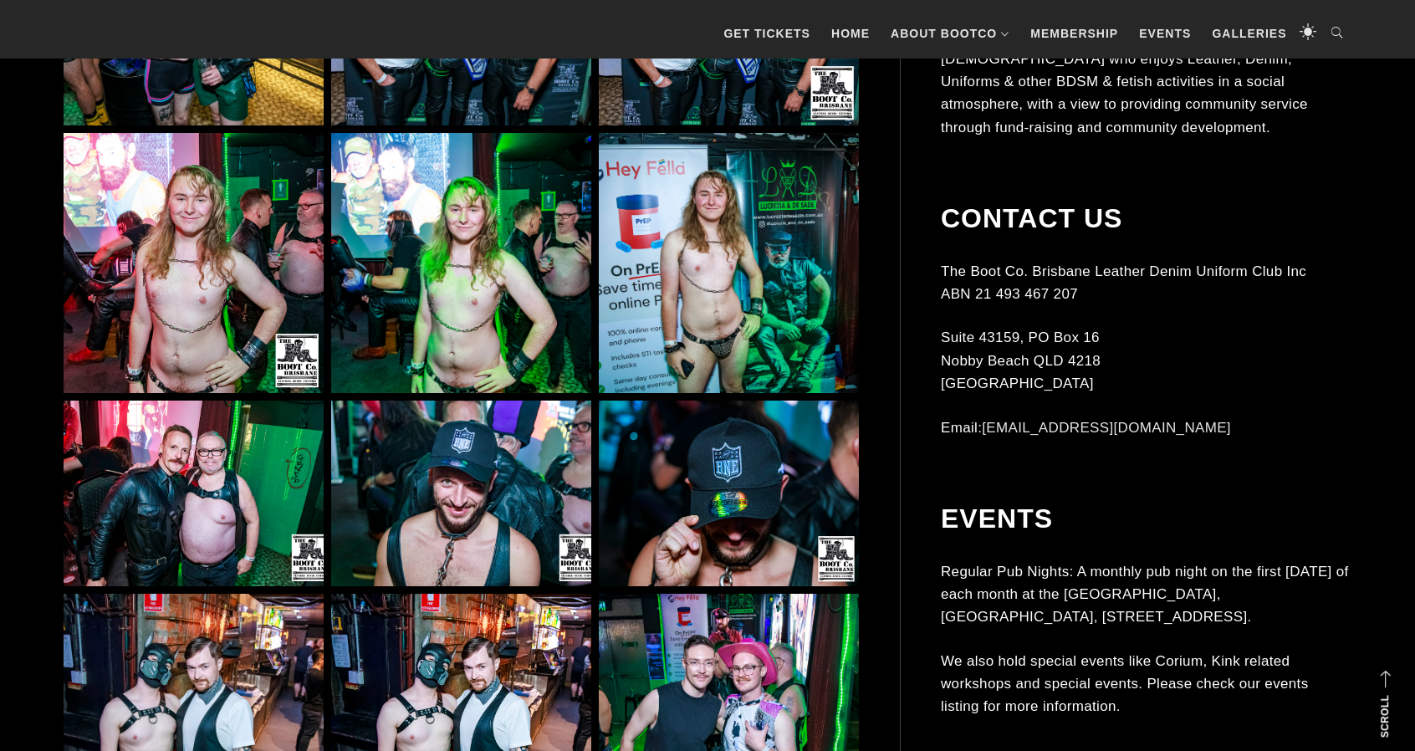
click at [687, 247] on img at bounding box center [729, 263] width 260 height 260
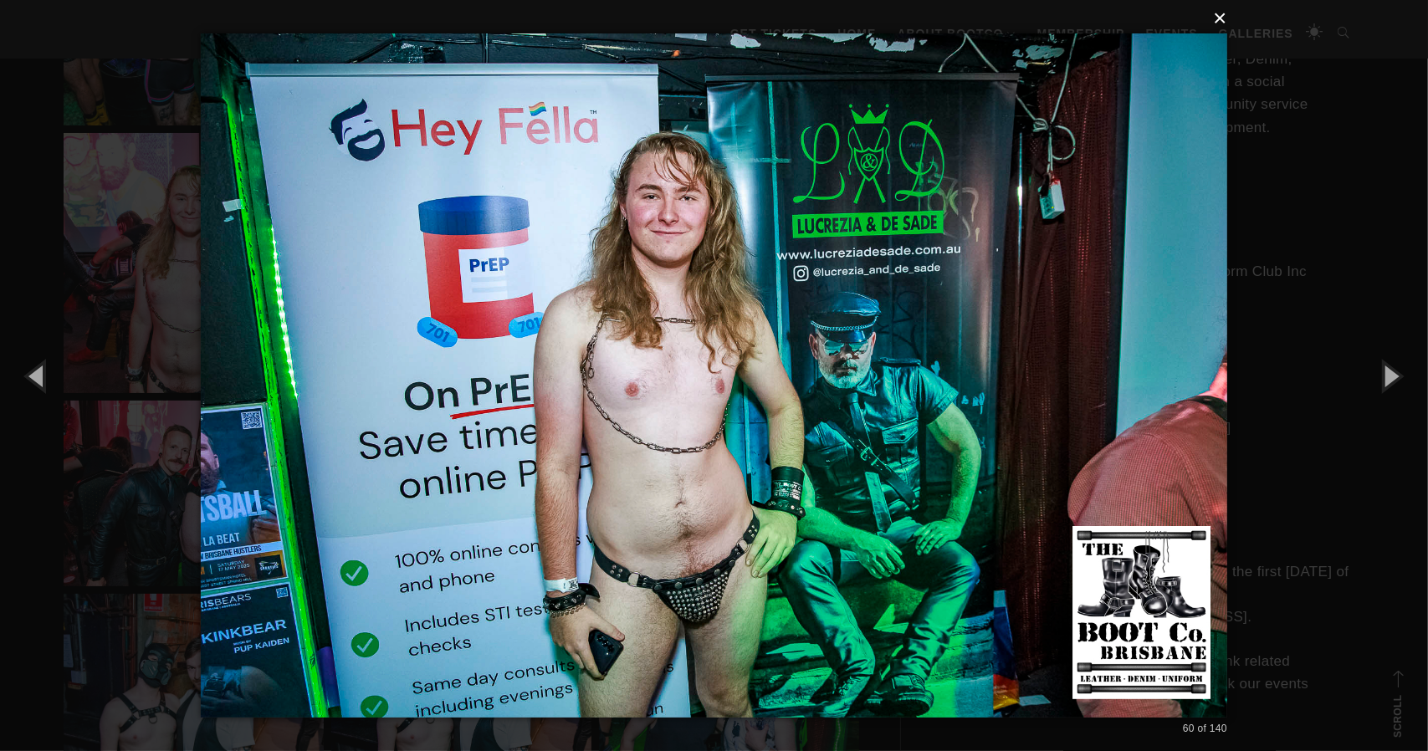
click at [1219, 21] on button "×" at bounding box center [719, 18] width 1026 height 37
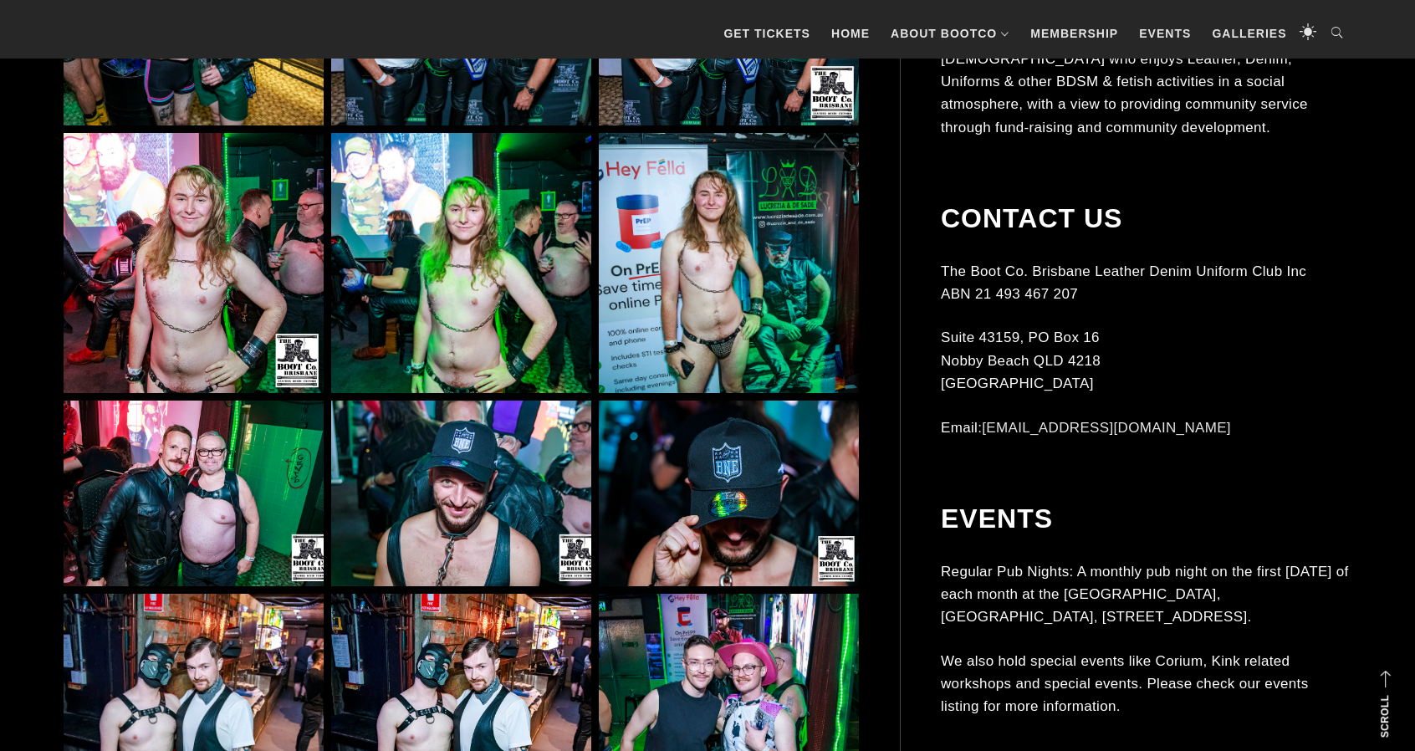
click at [176, 331] on img at bounding box center [194, 263] width 260 height 260
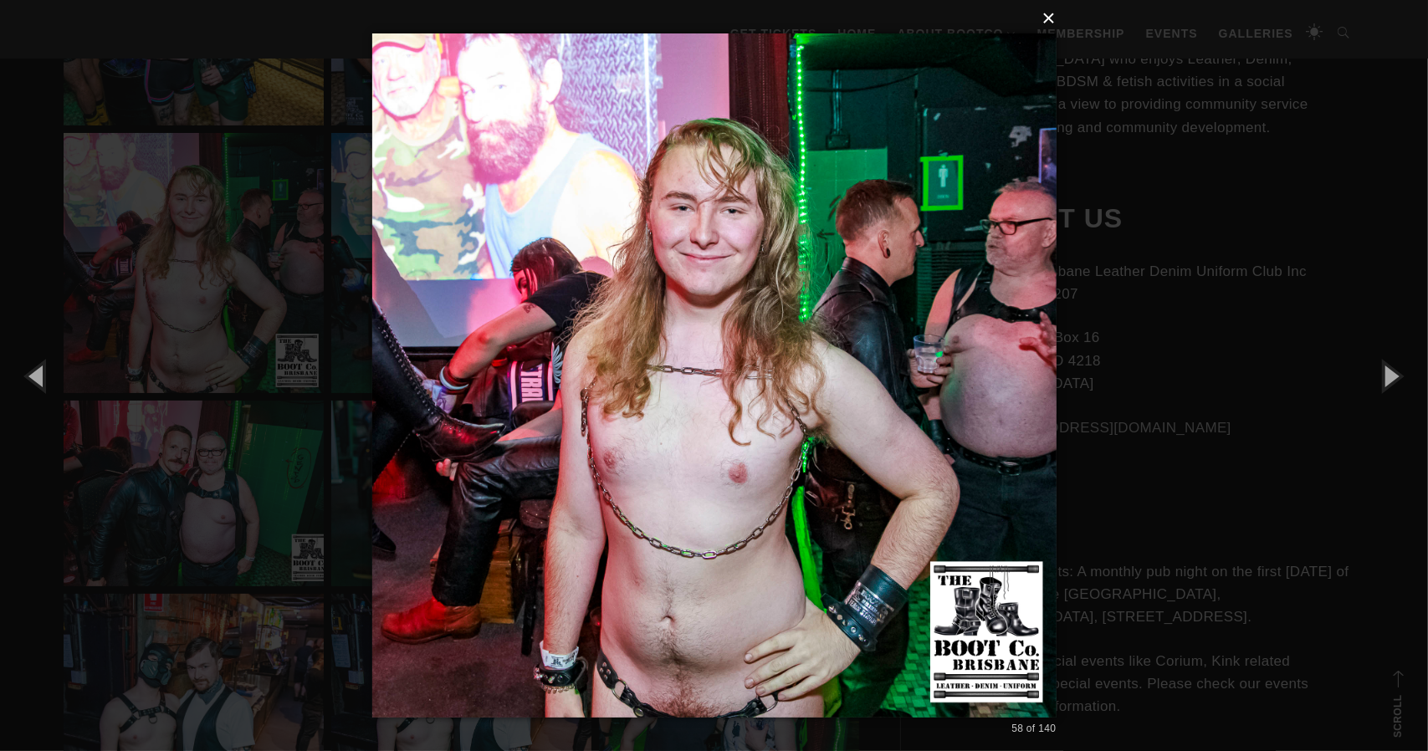
click at [1047, 21] on button "×" at bounding box center [719, 18] width 684 height 37
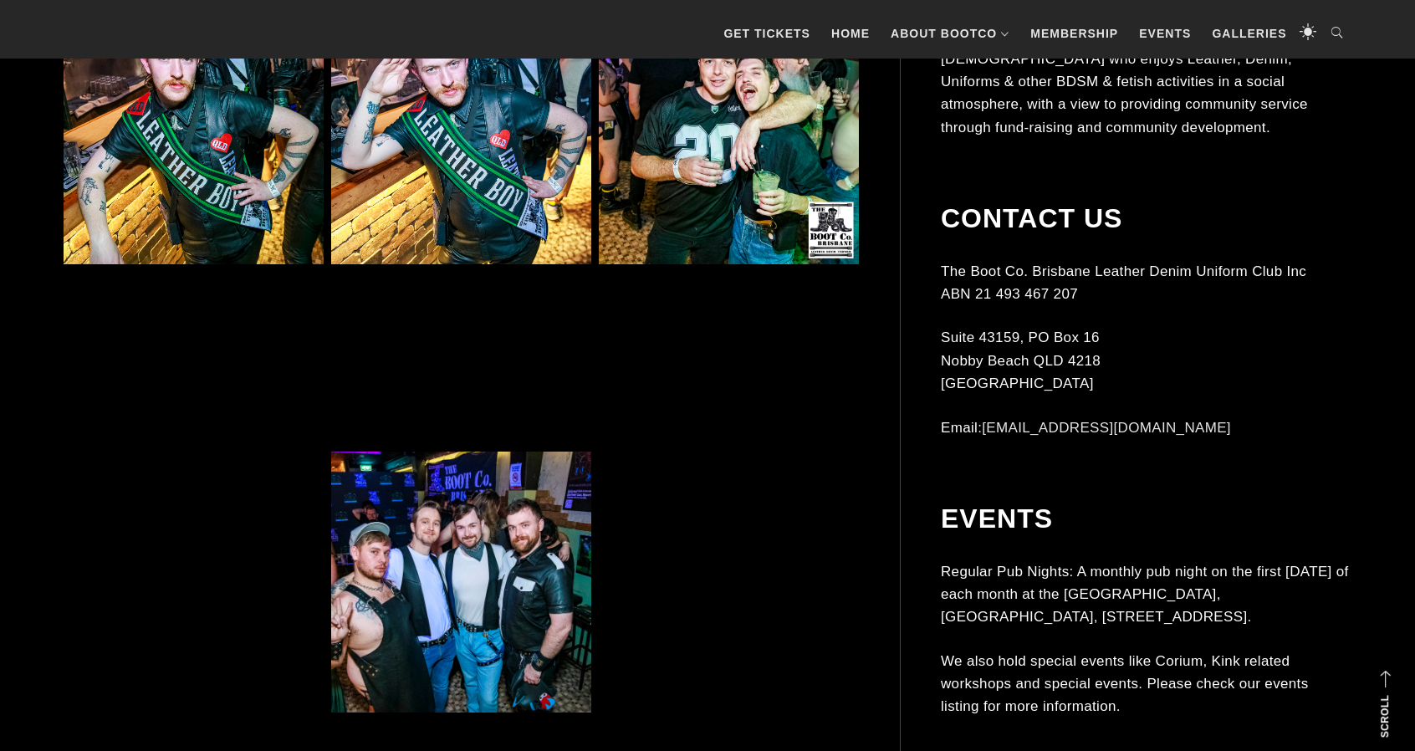
scroll to position [6772, 0]
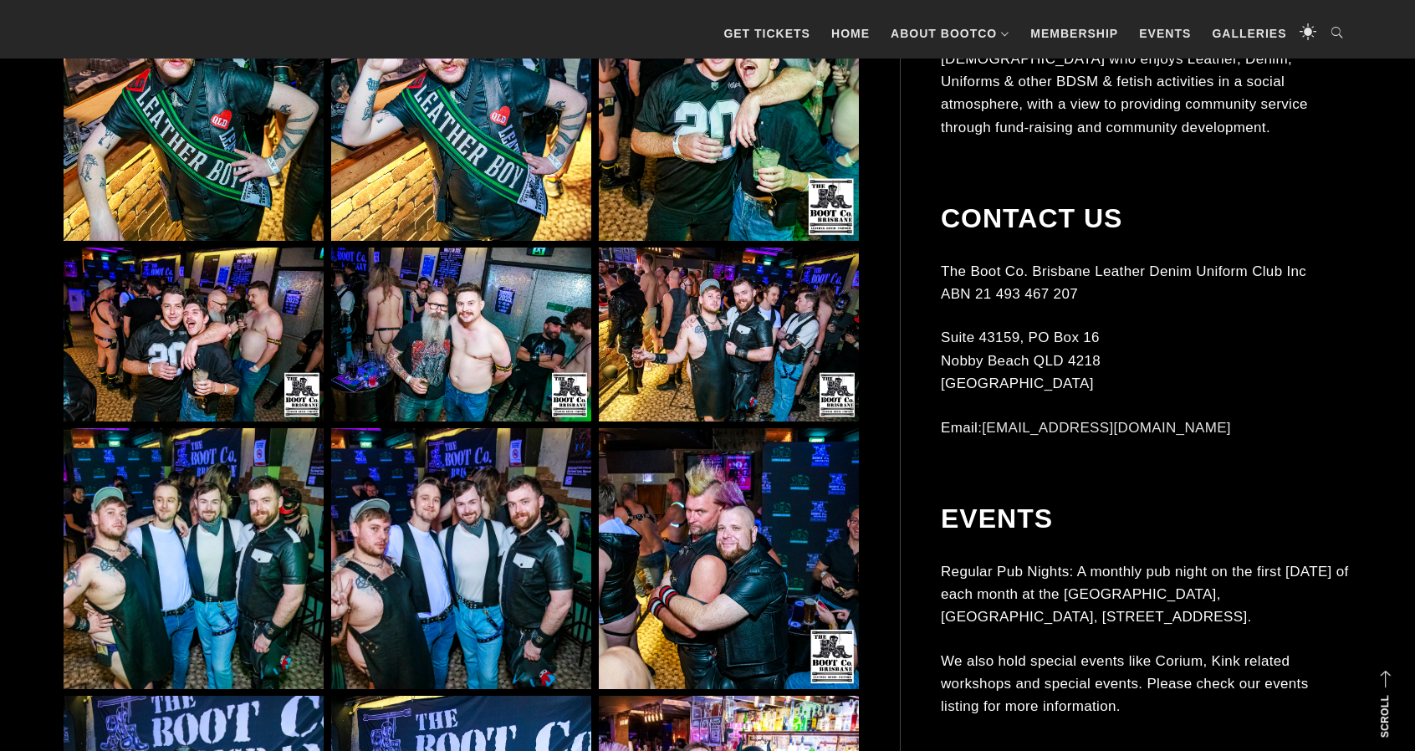
click at [370, 297] on img at bounding box center [461, 335] width 260 height 174
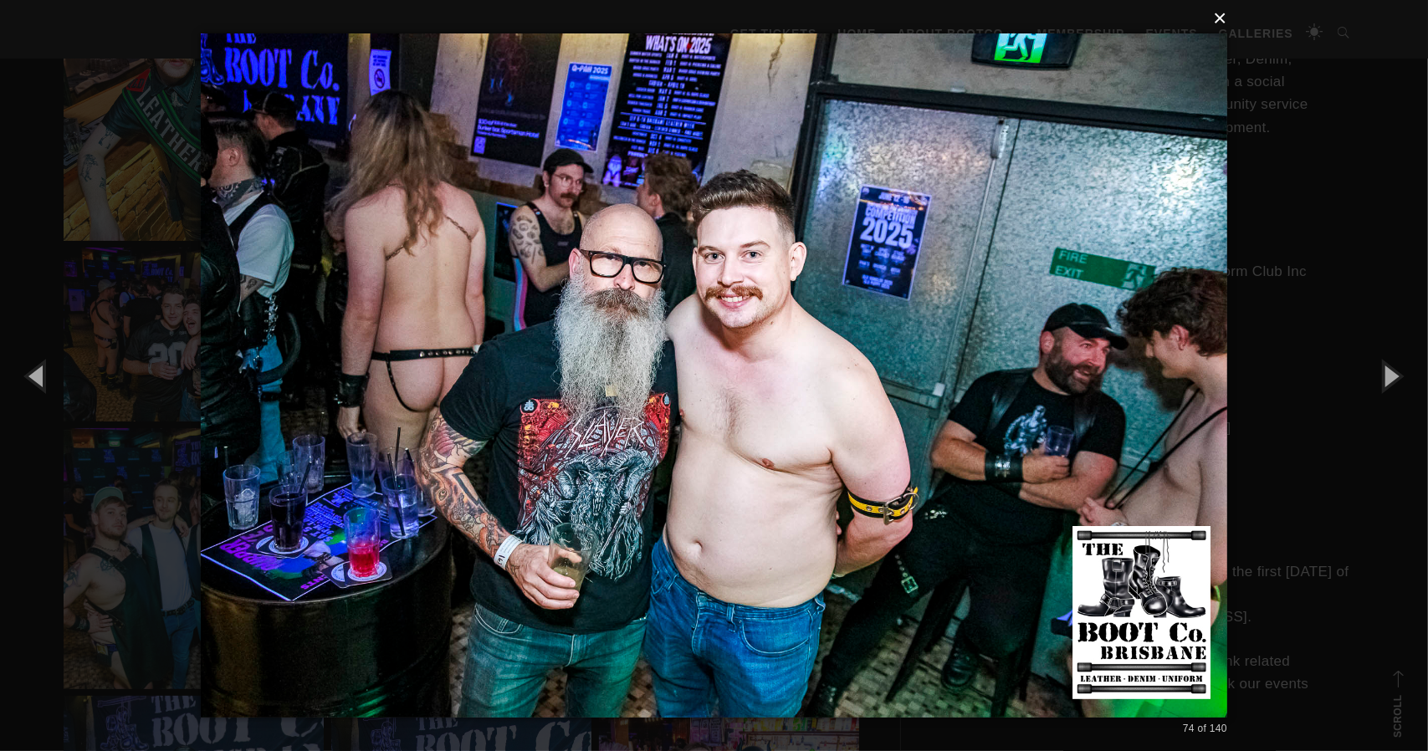
click at [1224, 19] on button "×" at bounding box center [719, 18] width 1026 height 37
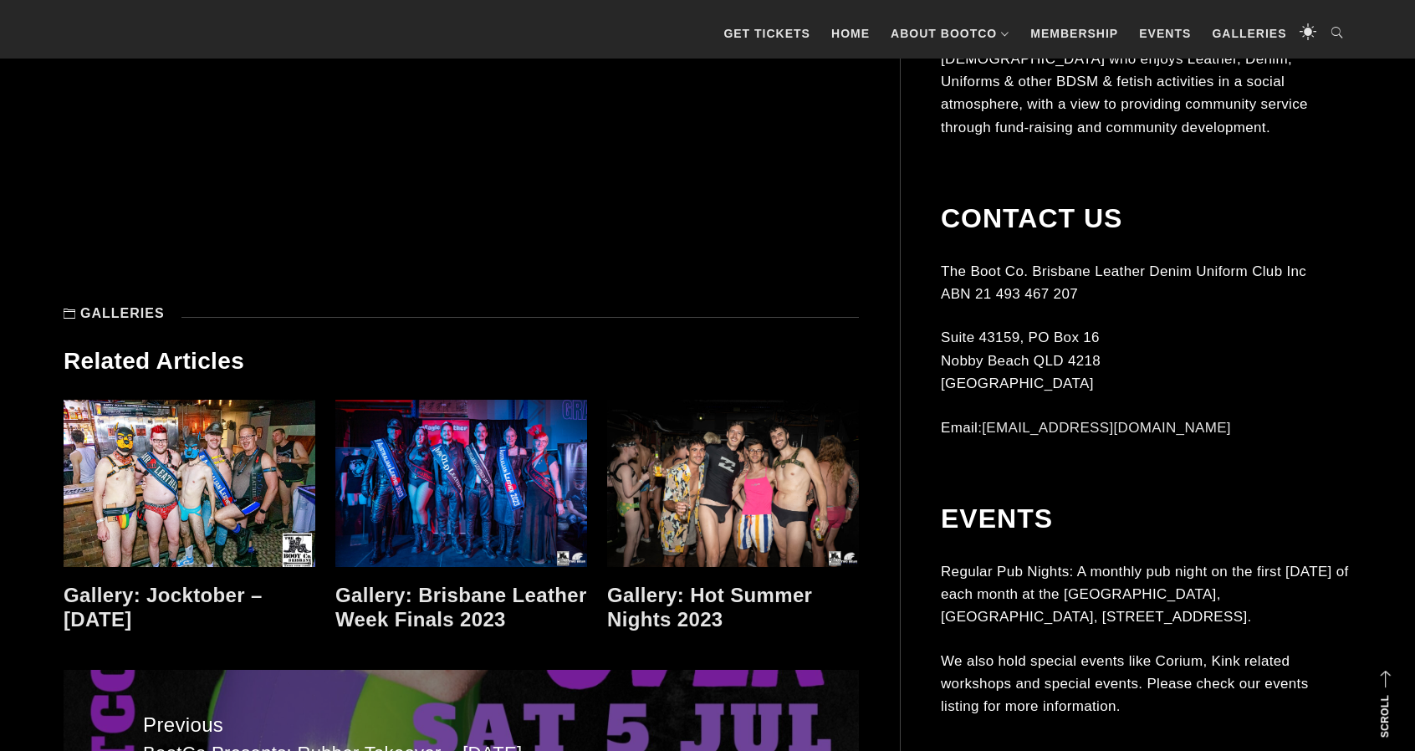
scroll to position [12291, 0]
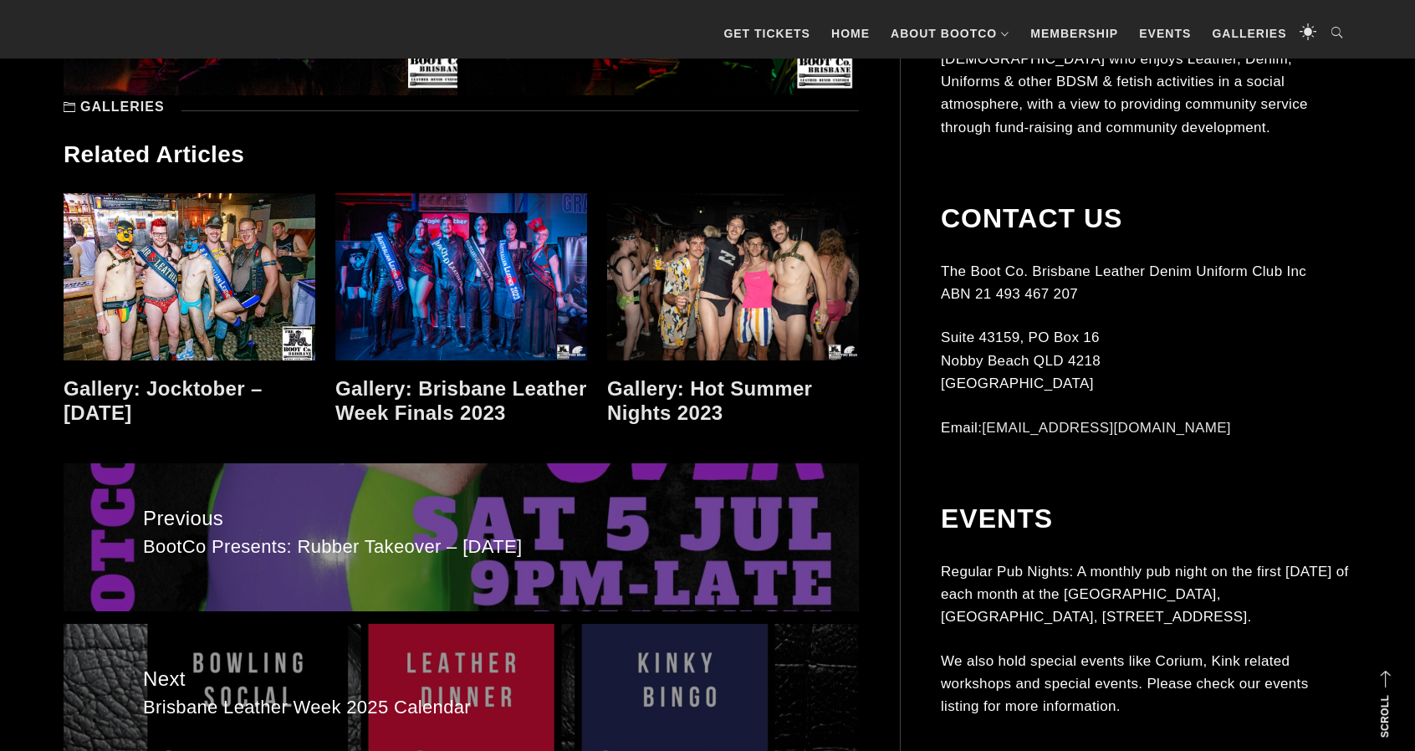
click at [677, 317] on link at bounding box center [733, 276] width 252 height 167
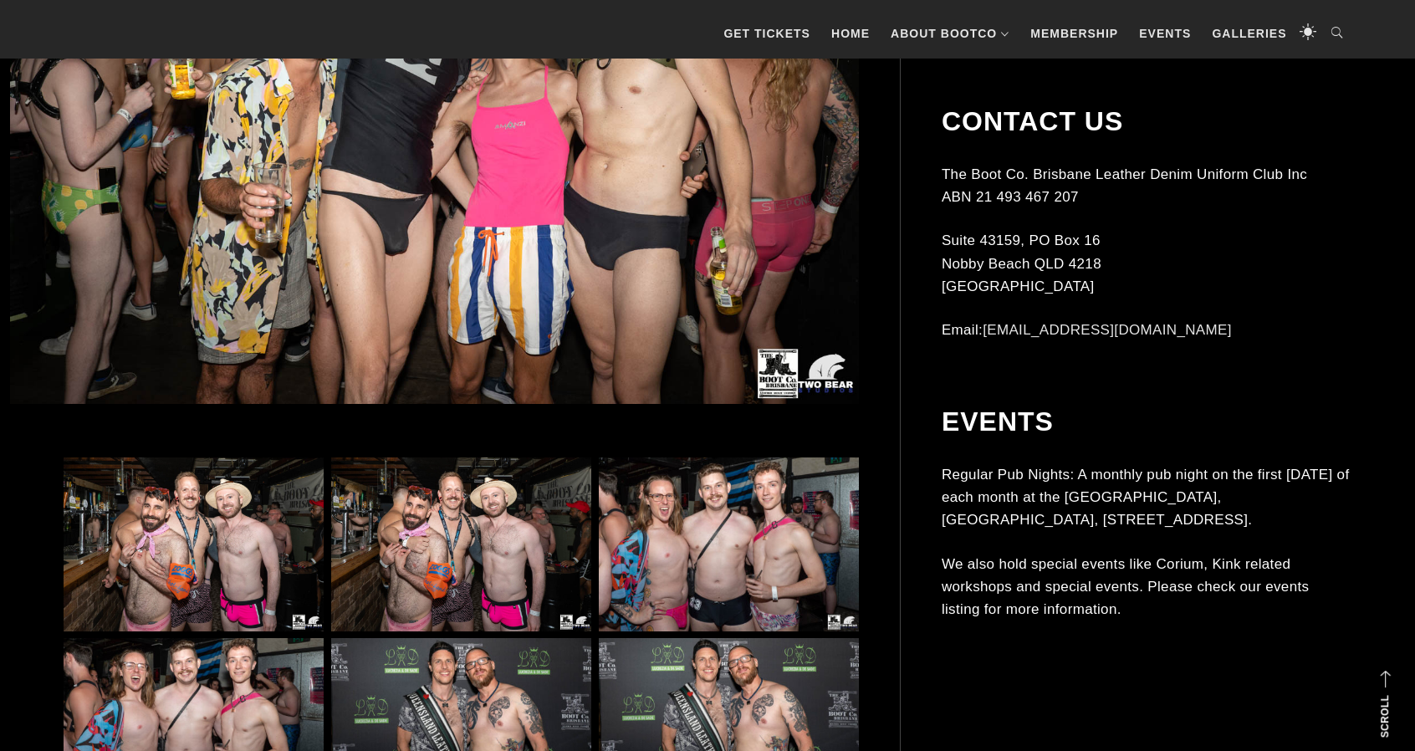
scroll to position [920, 0]
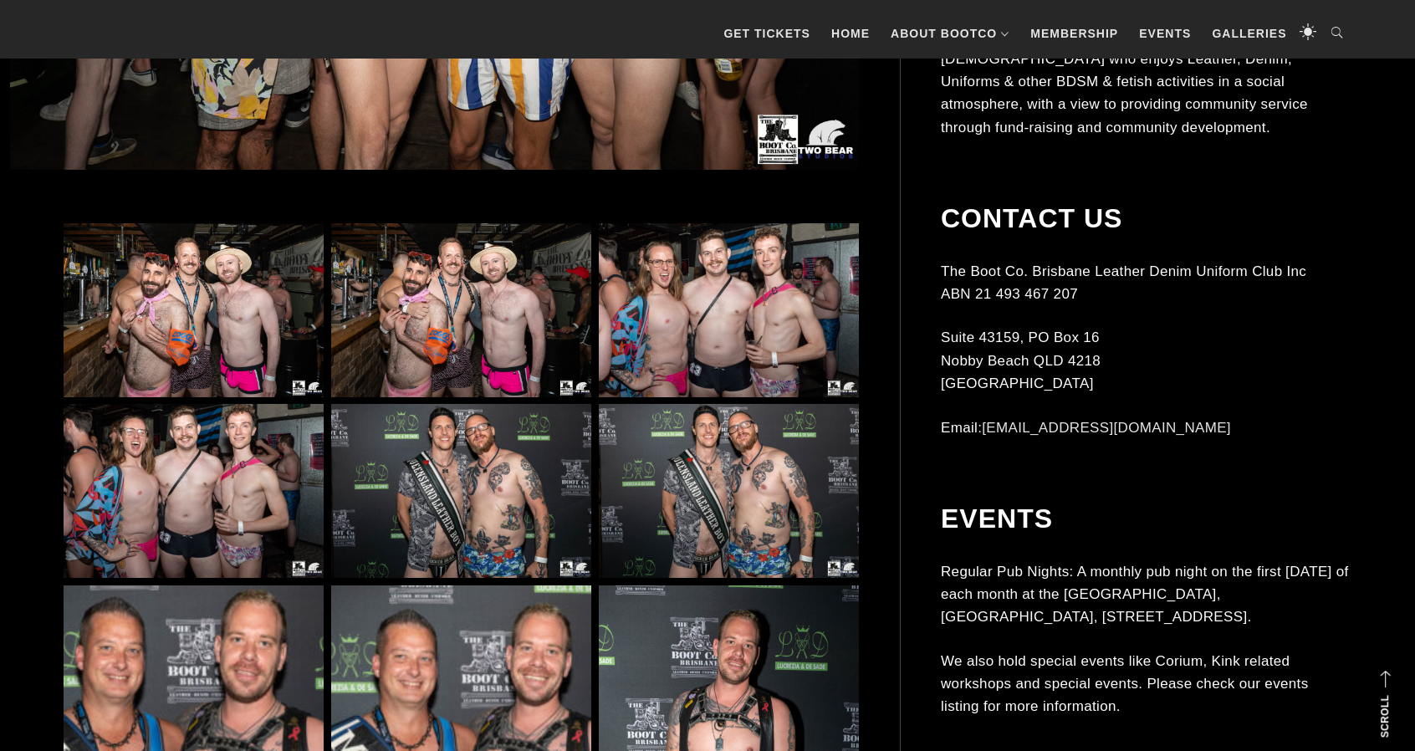
click at [458, 345] on img at bounding box center [461, 310] width 260 height 174
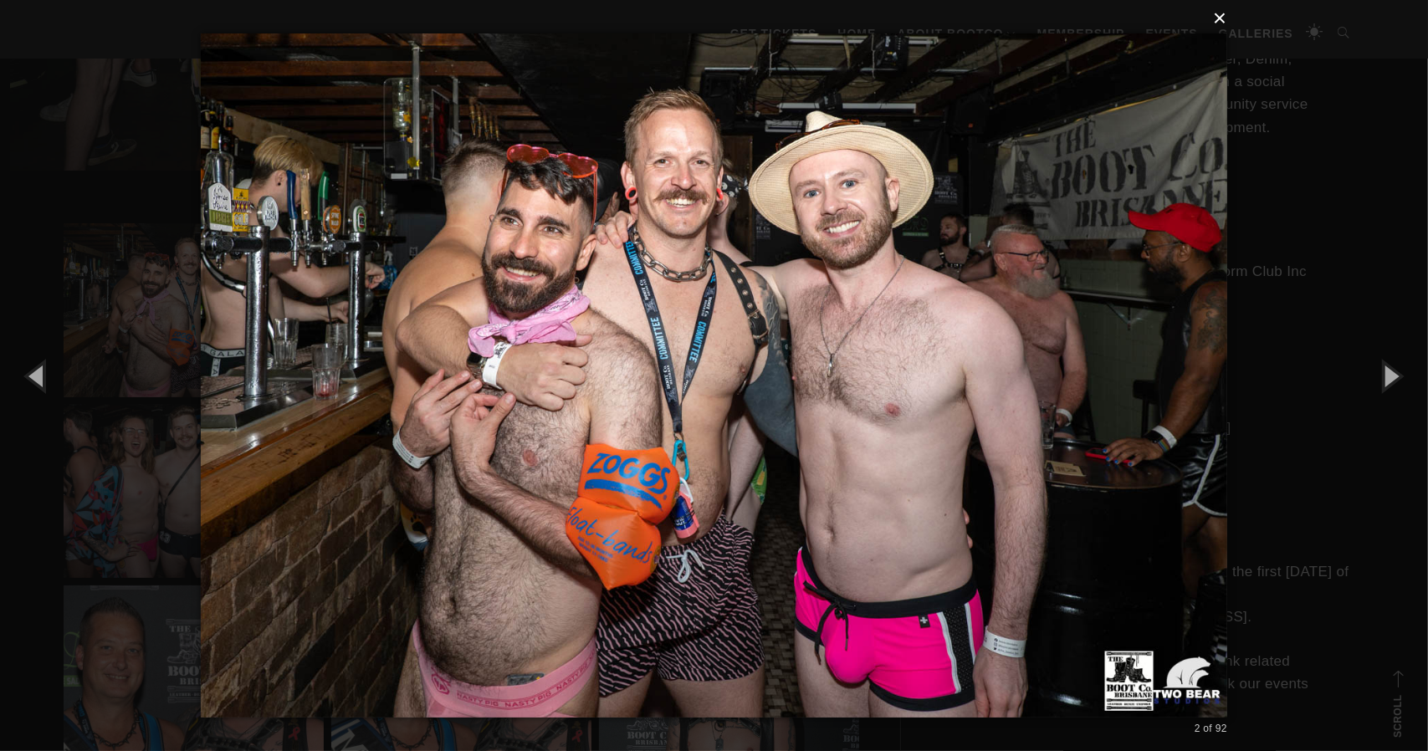
click at [1221, 14] on button "×" at bounding box center [719, 18] width 1026 height 37
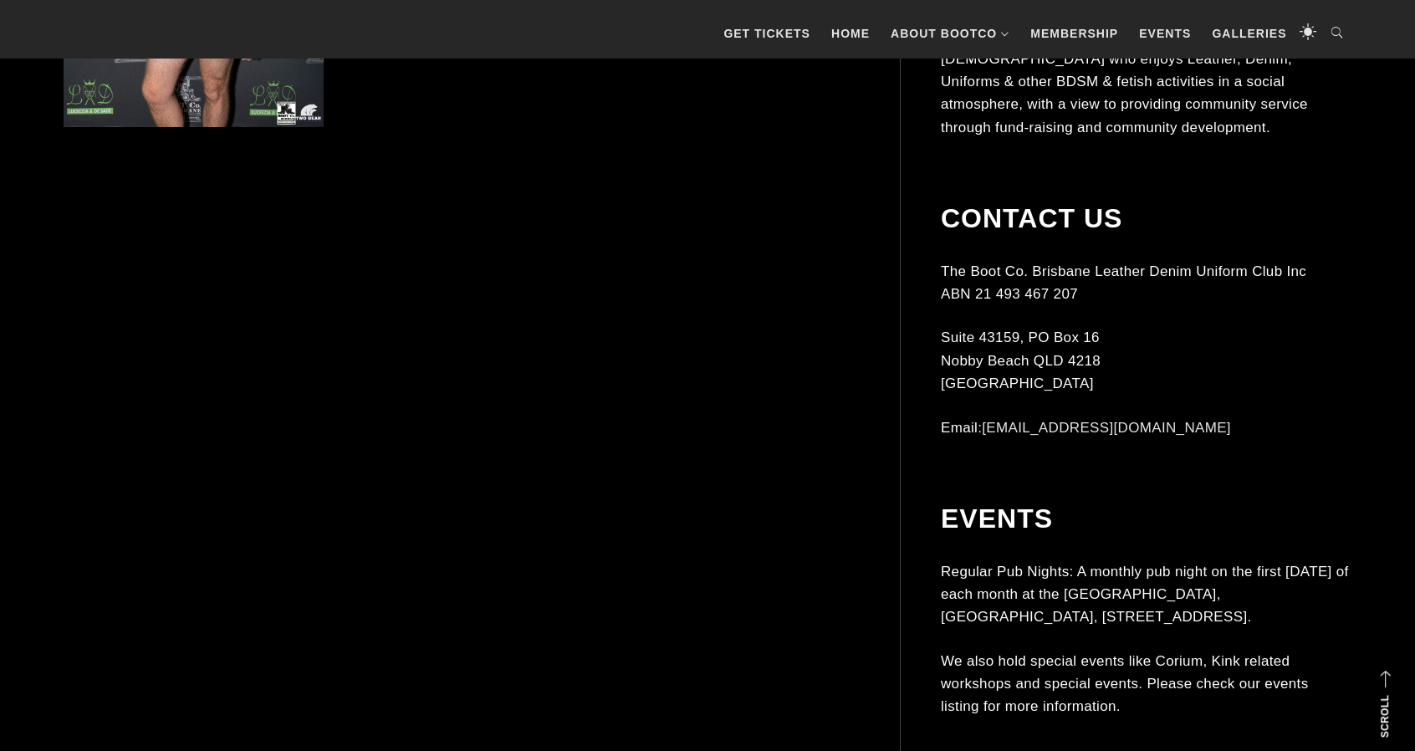
scroll to position [2174, 0]
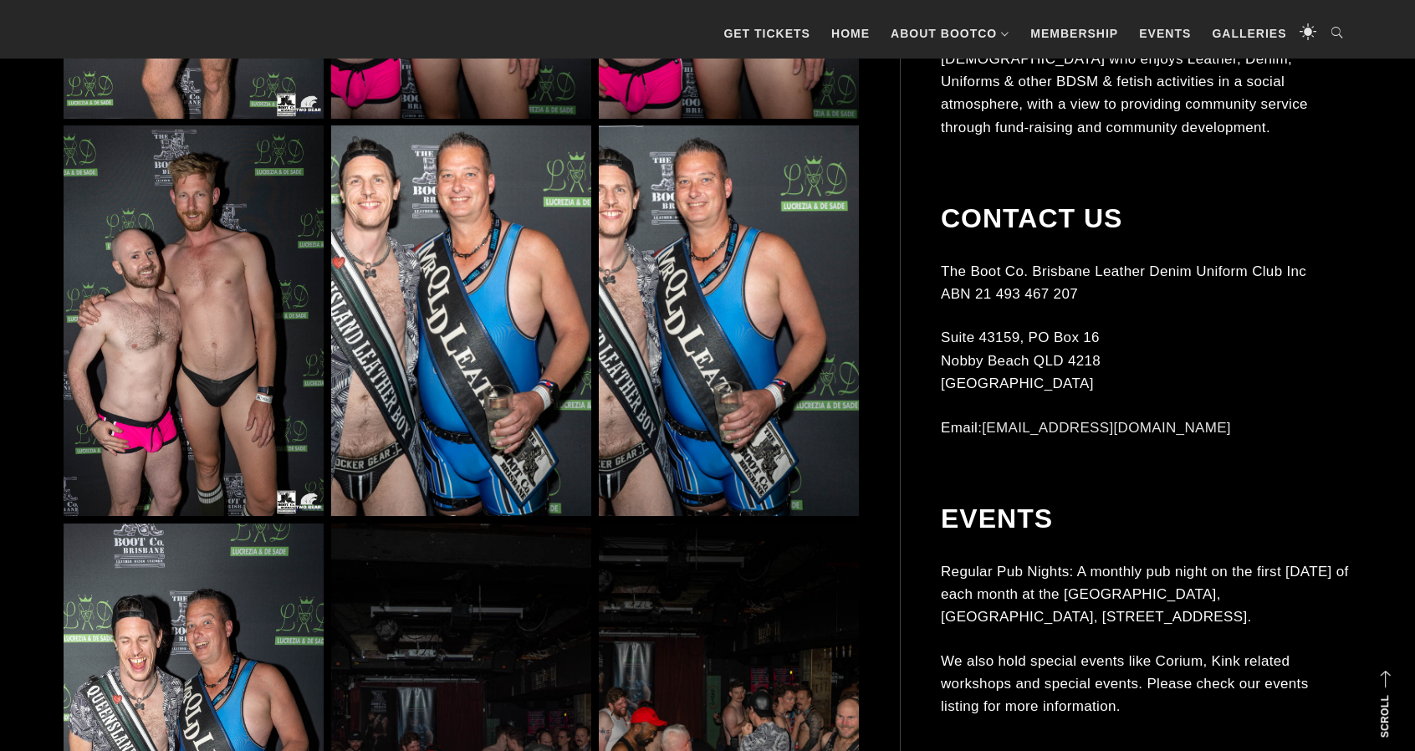
click at [260, 286] on img at bounding box center [194, 320] width 260 height 391
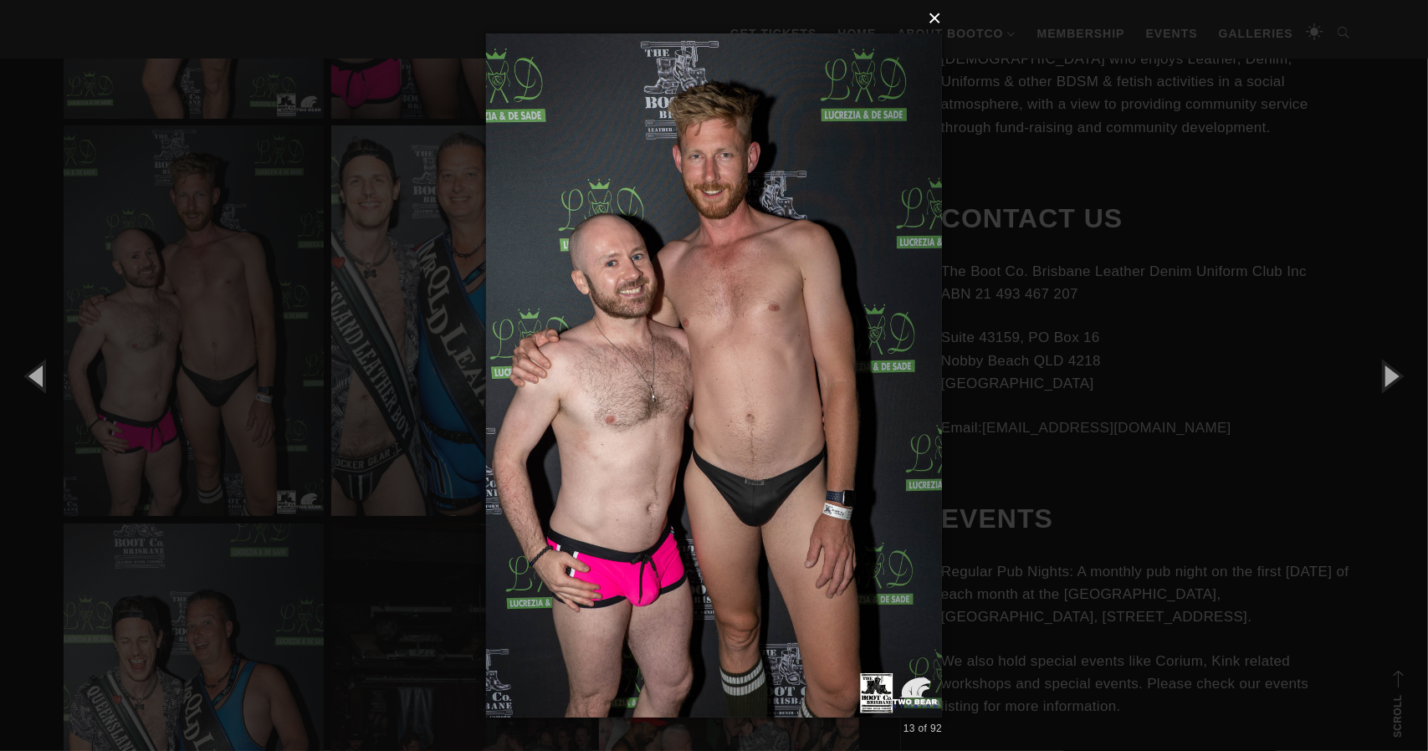
click at [938, 18] on button "×" at bounding box center [719, 18] width 456 height 37
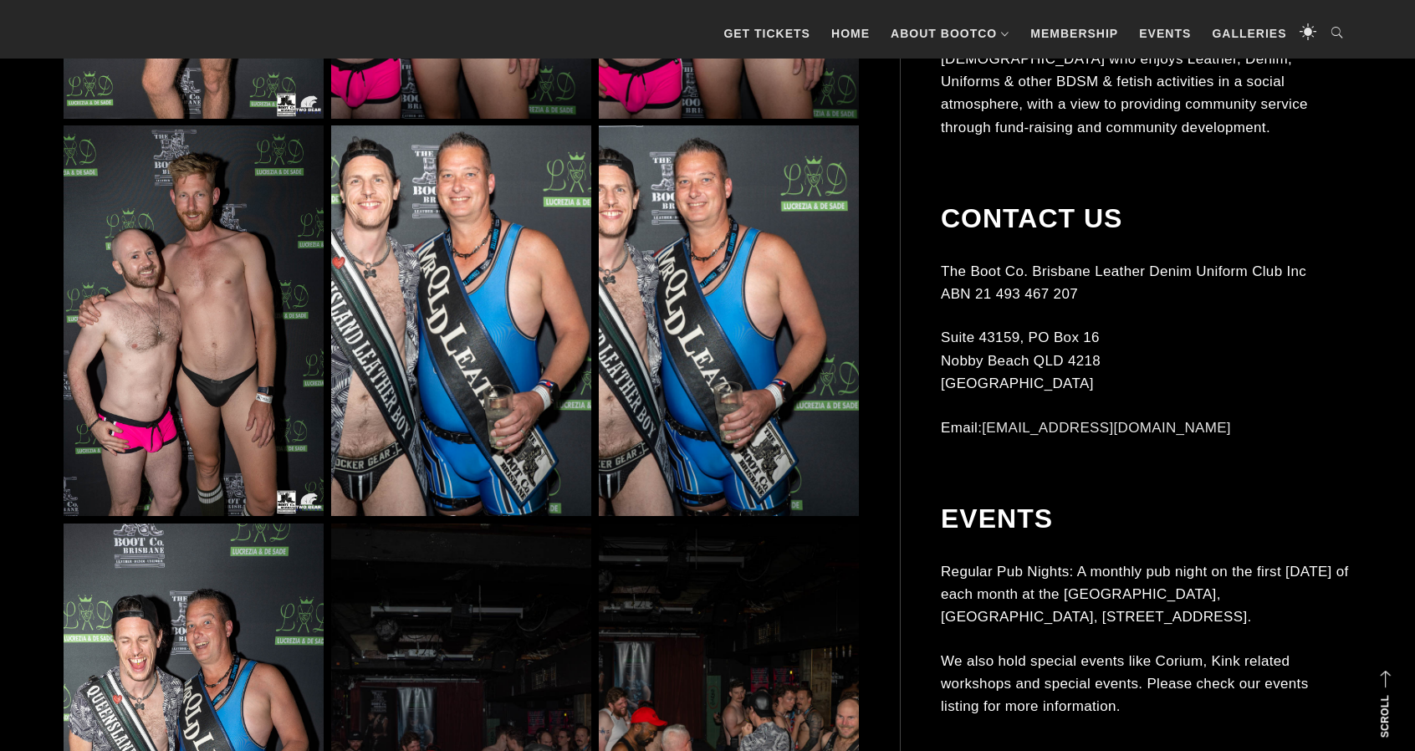
click at [466, 391] on img at bounding box center [461, 320] width 260 height 391
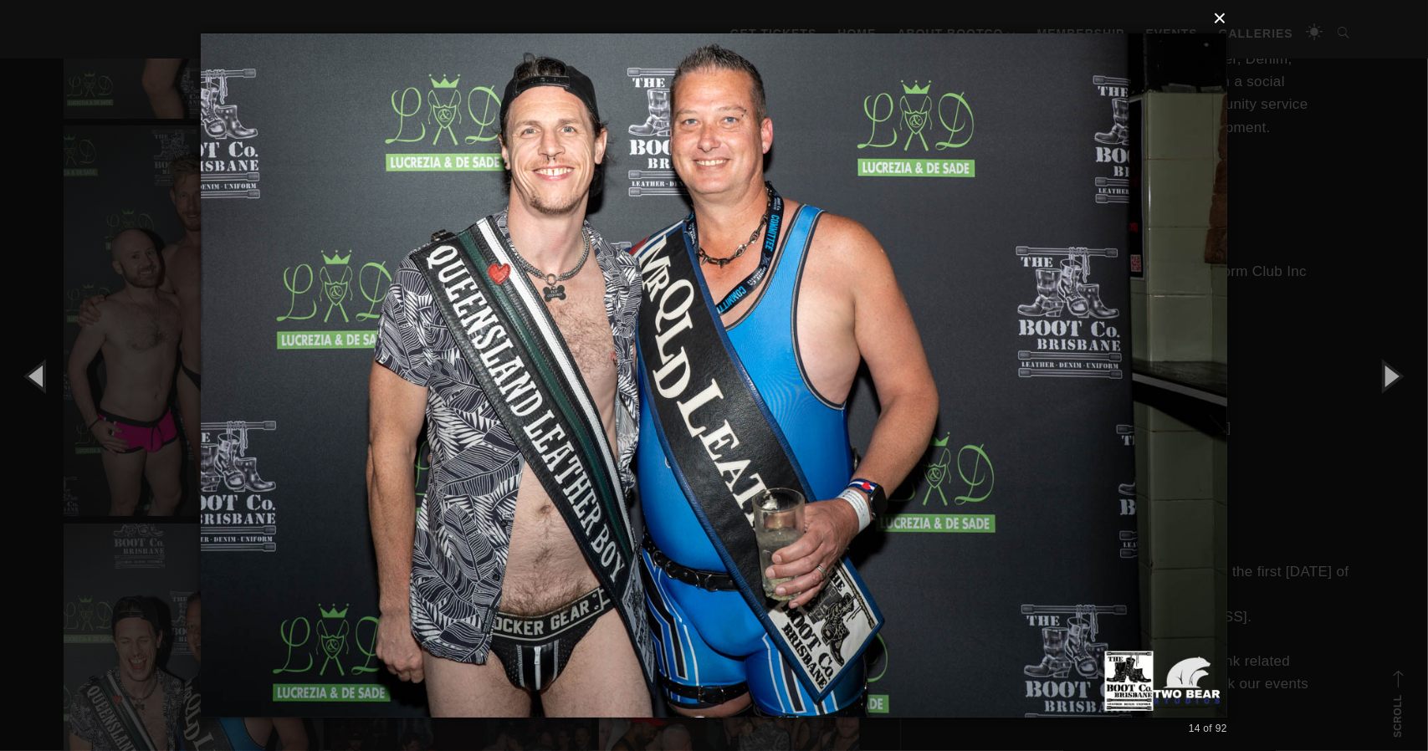
click at [1222, 19] on button "×" at bounding box center [719, 18] width 1026 height 37
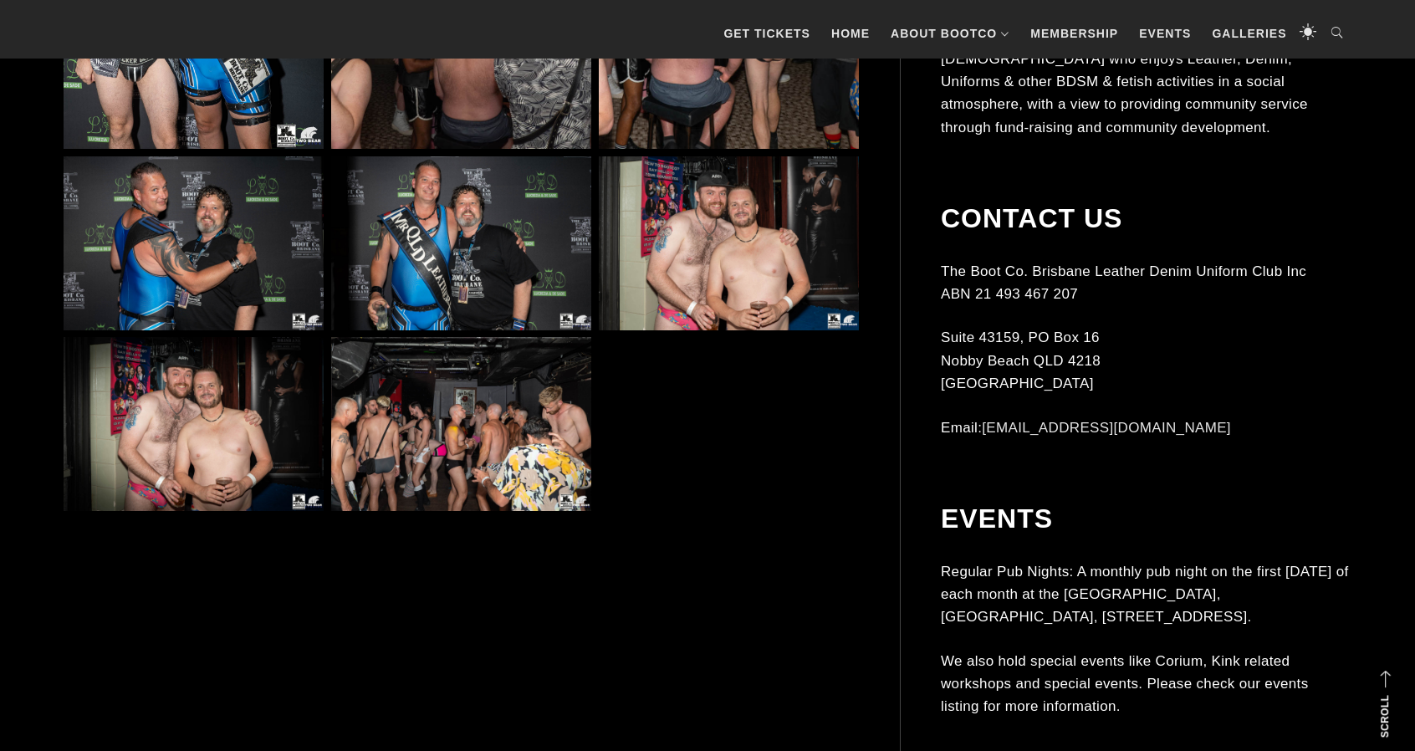
scroll to position [3178, 0]
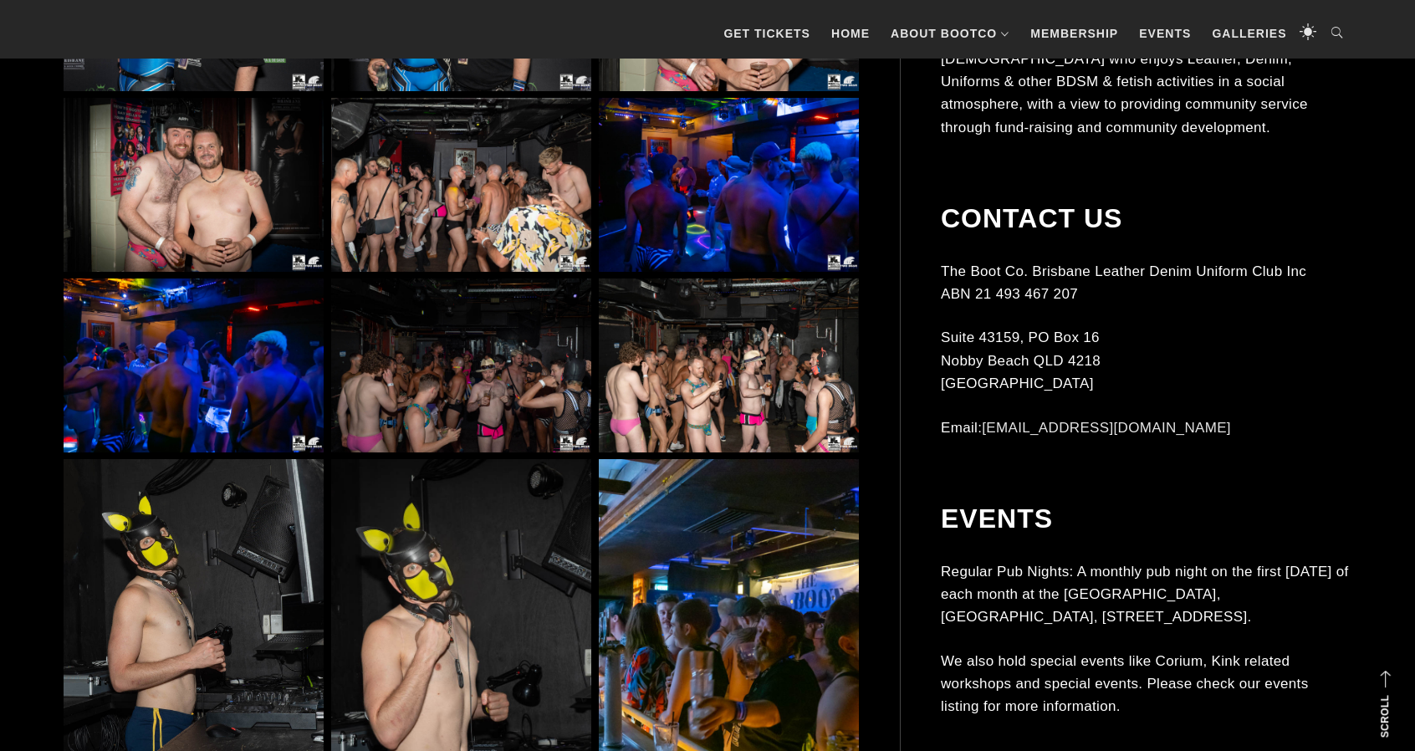
click at [715, 416] on img at bounding box center [729, 365] width 260 height 174
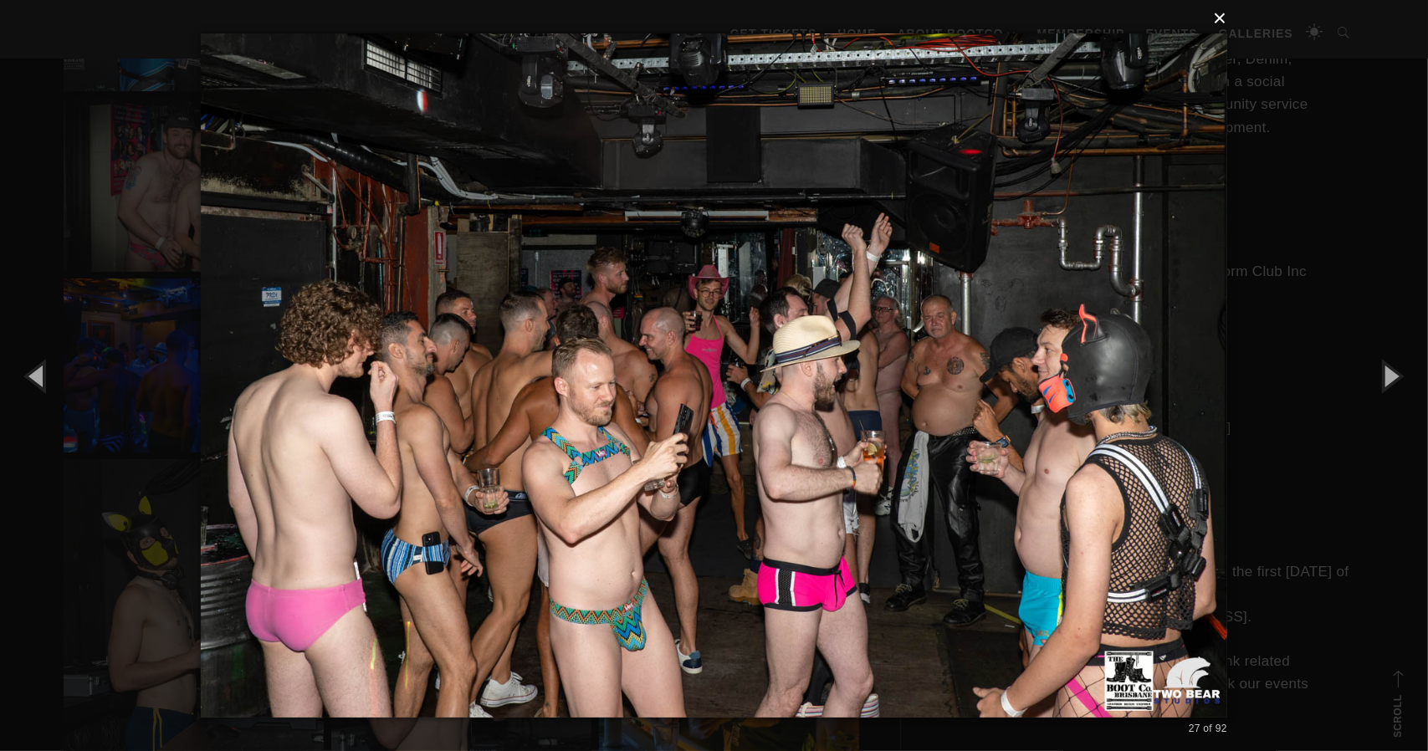
click at [1224, 18] on button "×" at bounding box center [719, 18] width 1026 height 37
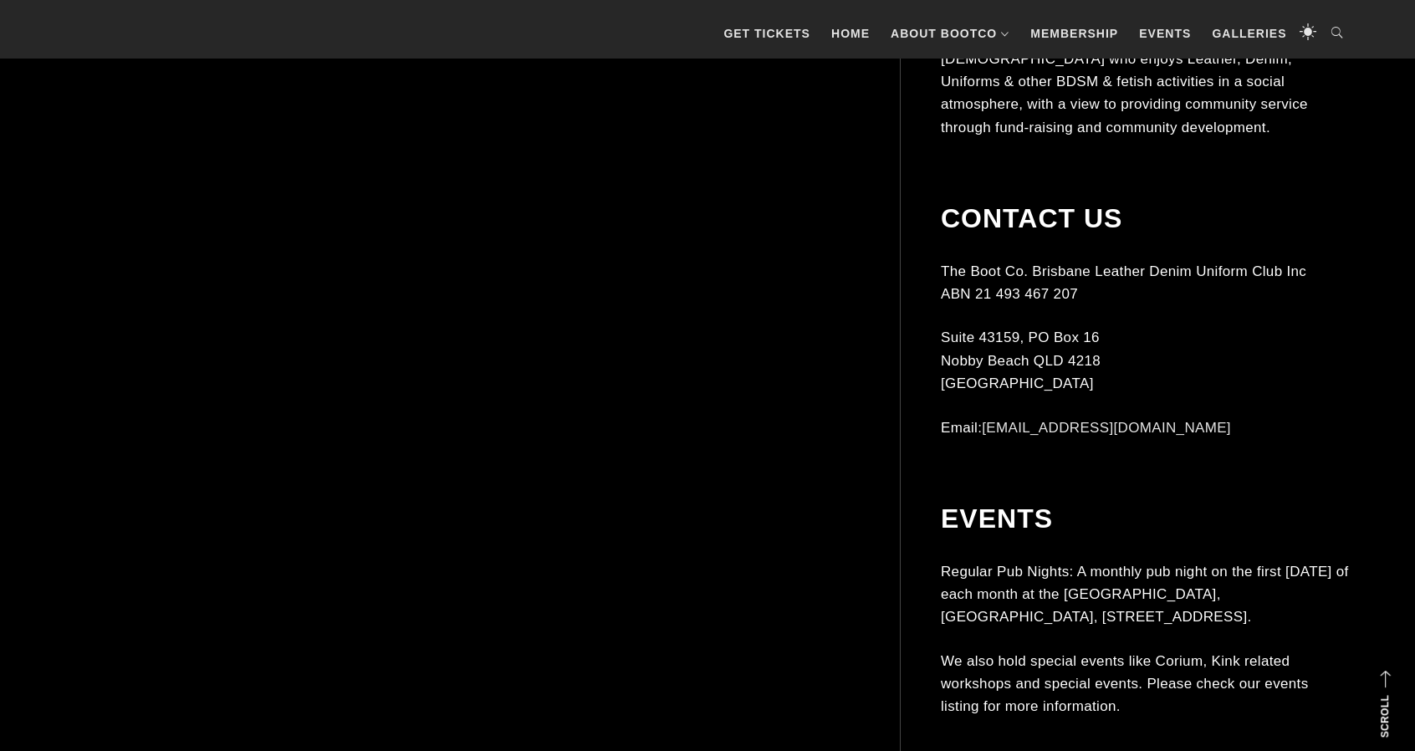
scroll to position [6272, 0]
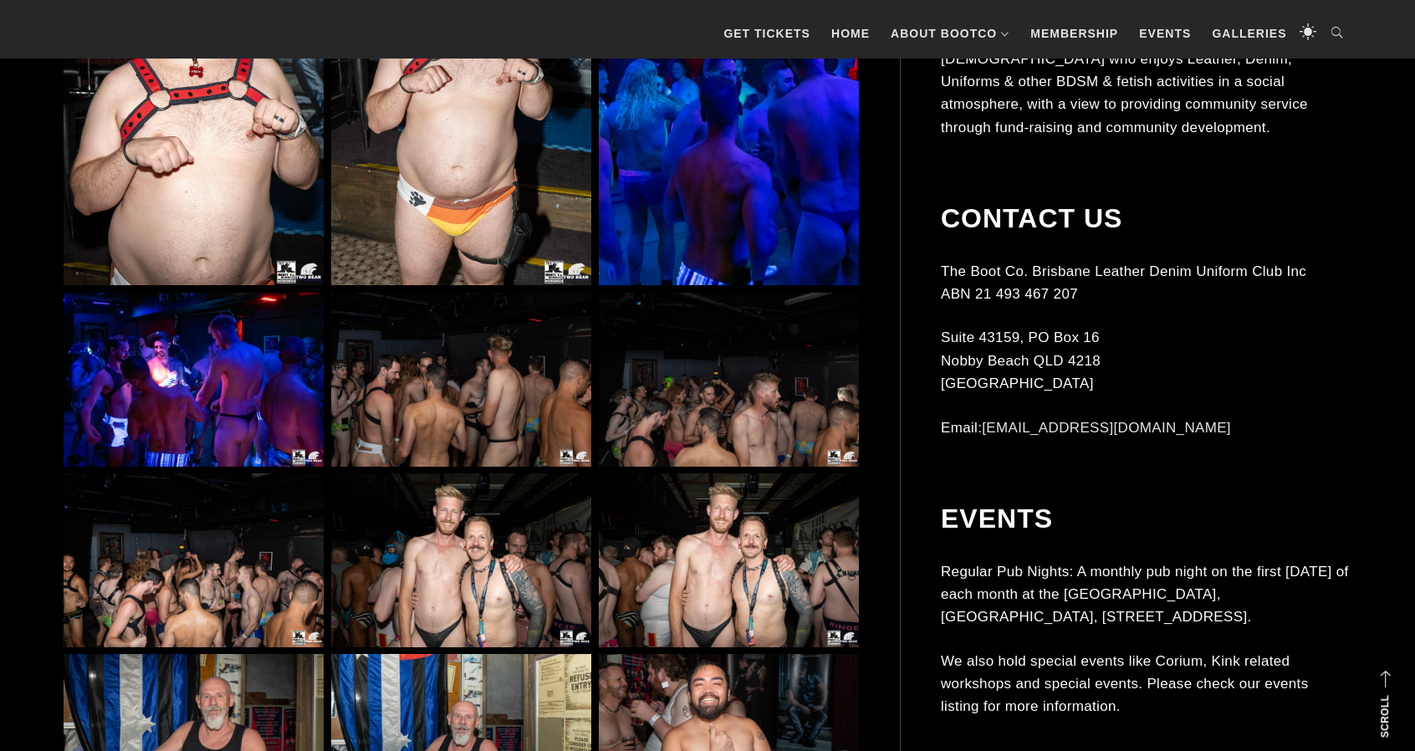
click at [493, 505] on img at bounding box center [461, 560] width 260 height 174
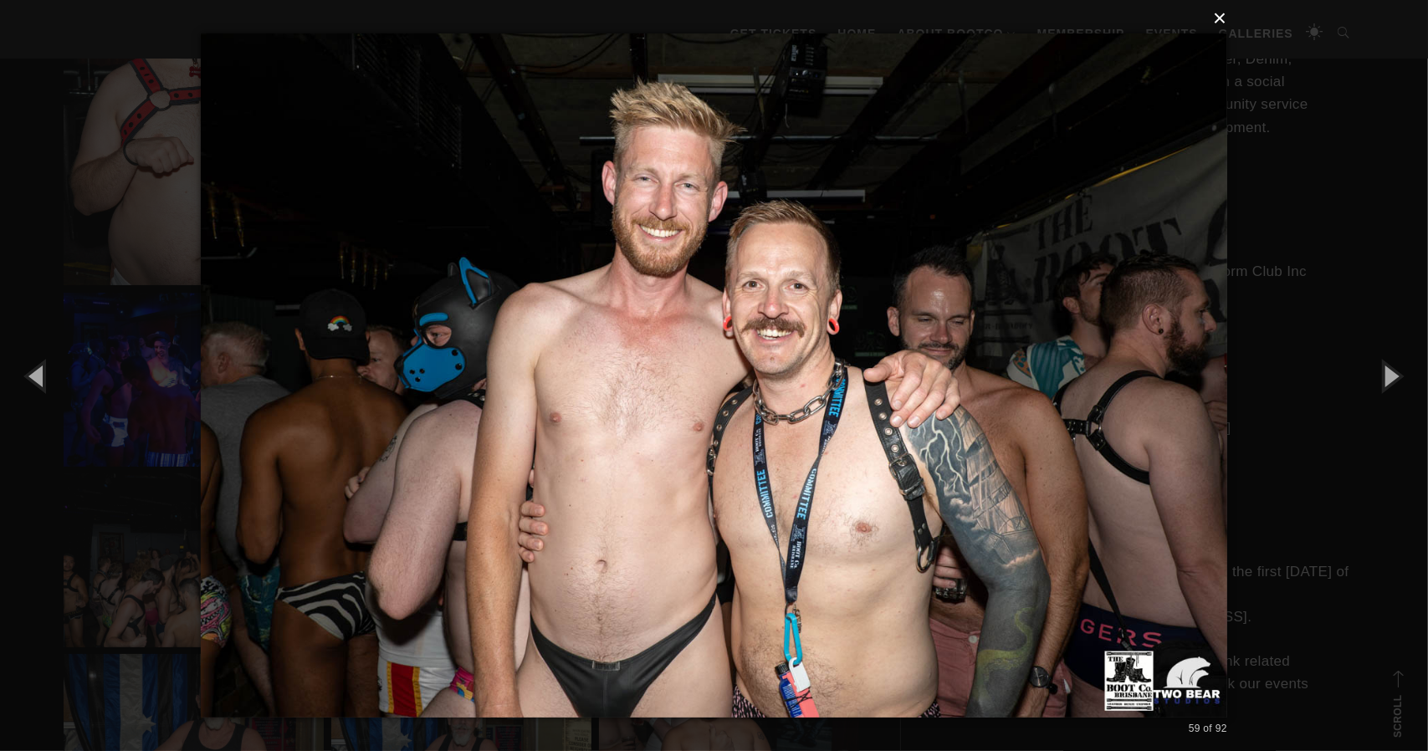
click at [1223, 19] on button "×" at bounding box center [719, 18] width 1026 height 37
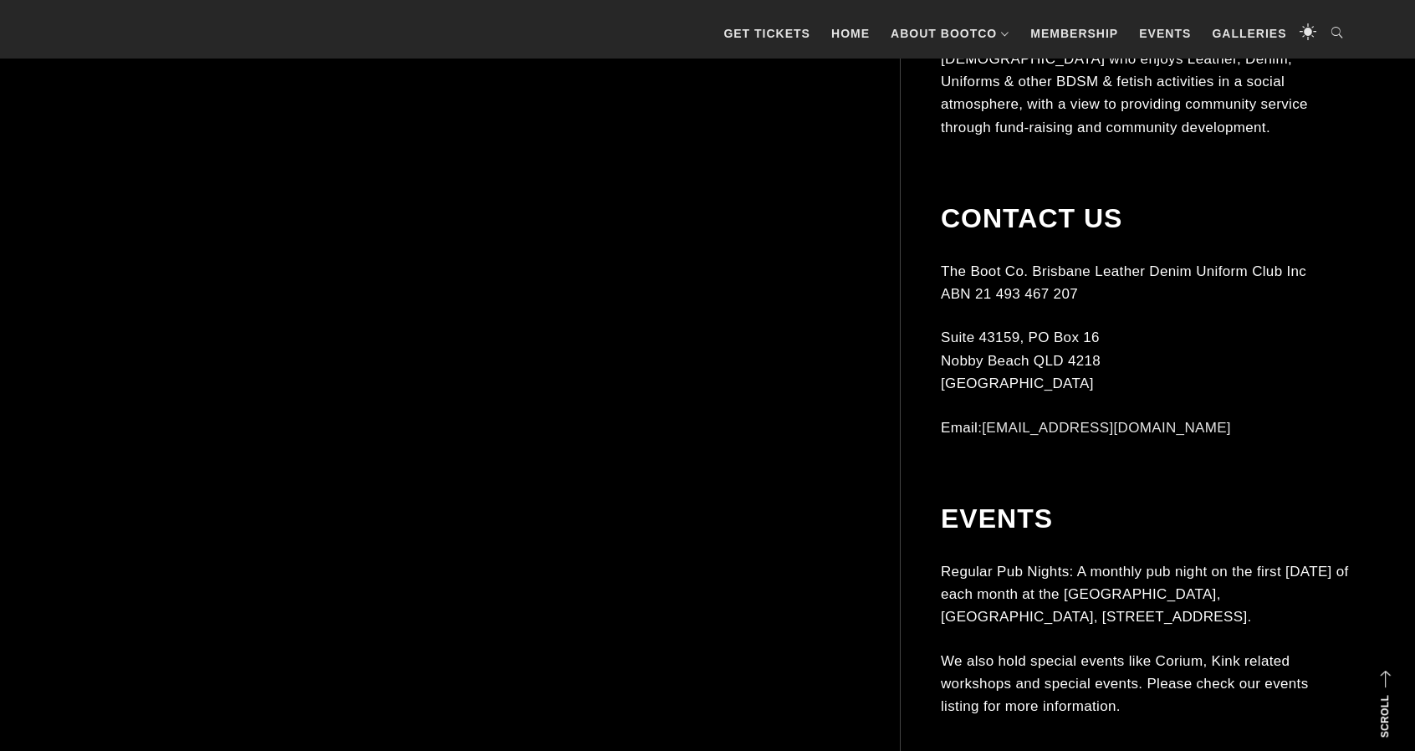
scroll to position [8614, 0]
